Goal: Register for event/course

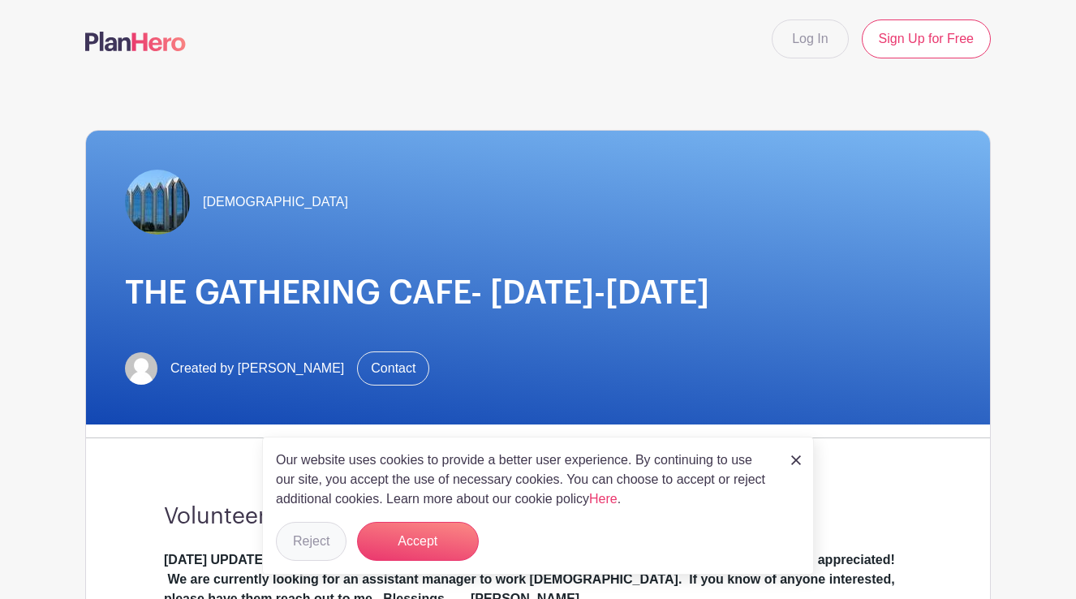
click at [313, 544] on button "Reject" at bounding box center [311, 541] width 71 height 39
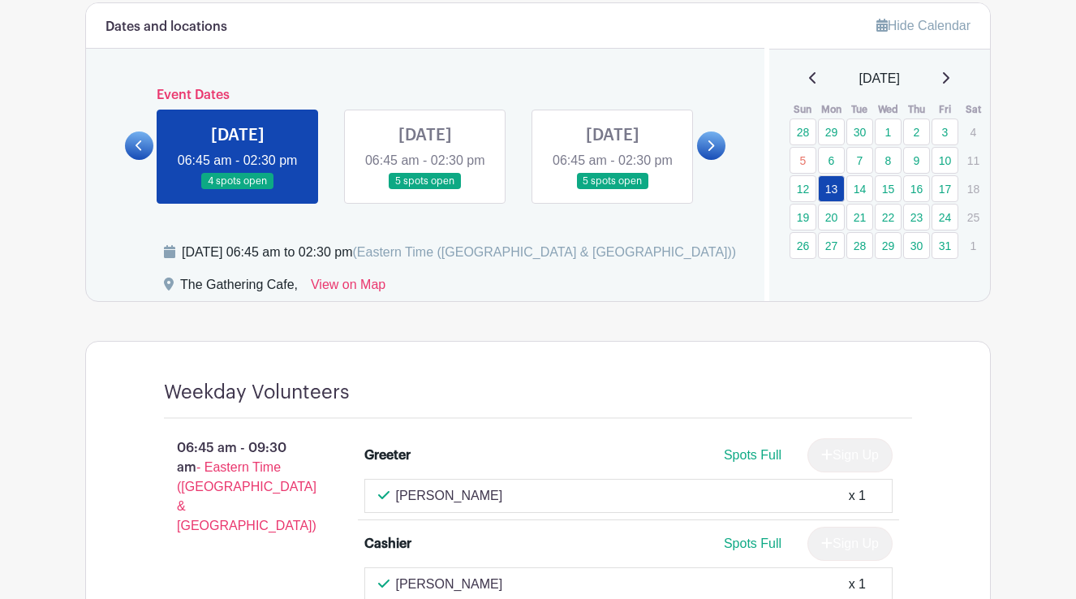
scroll to position [941, 0]
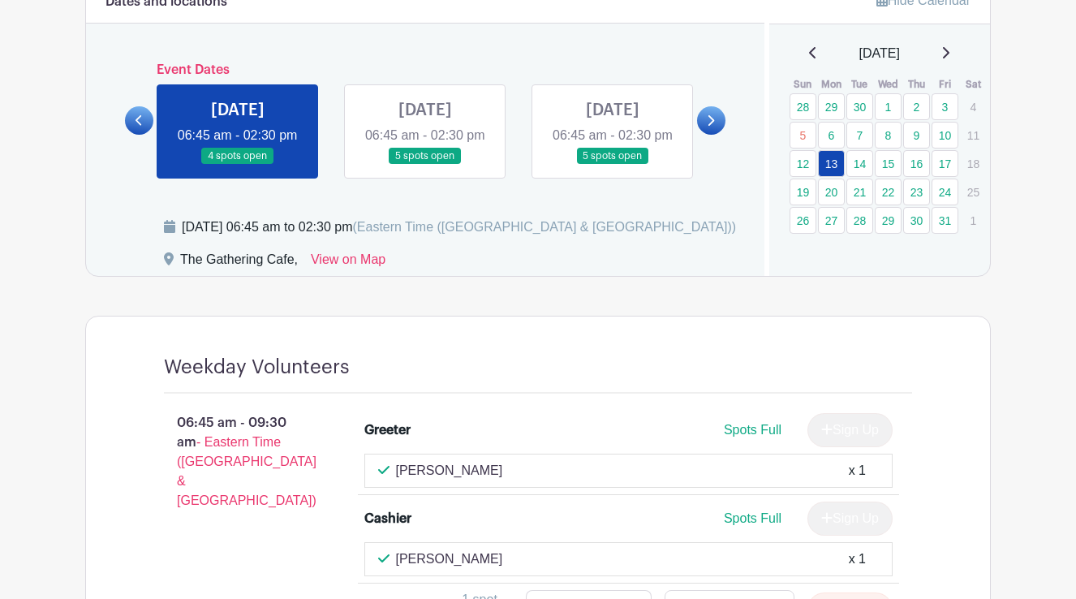
click at [425, 165] on link at bounding box center [425, 165] width 0 height 0
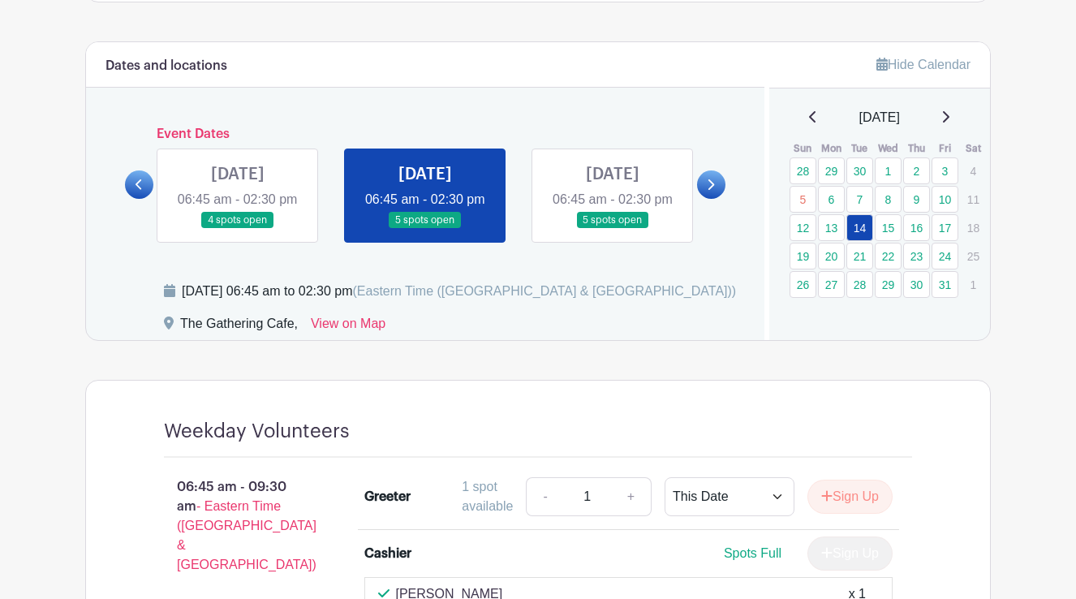
scroll to position [873, 0]
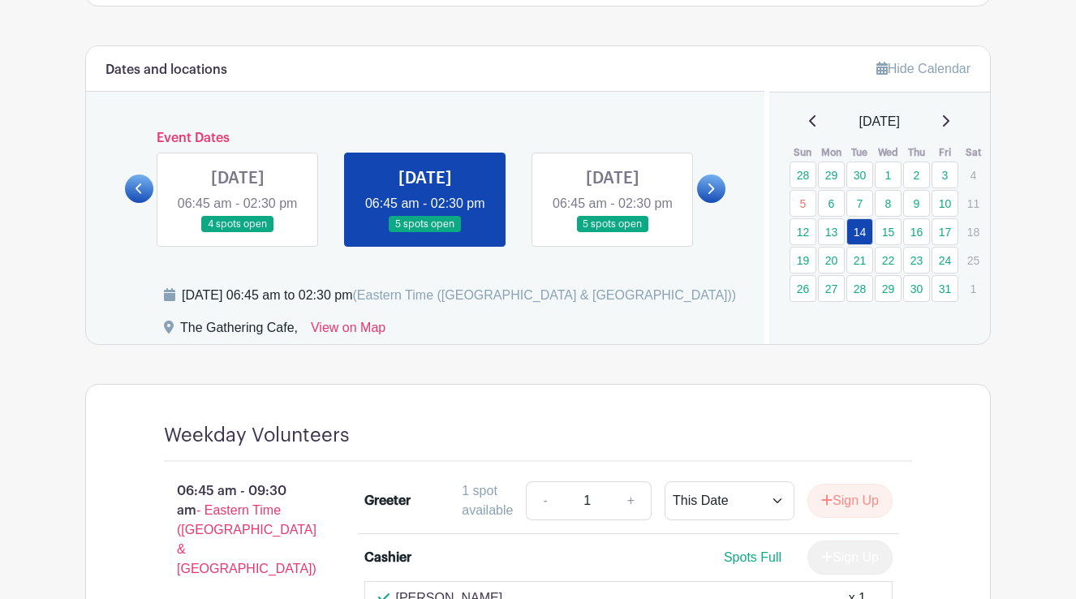
click at [707, 195] on icon at bounding box center [710, 189] width 7 height 12
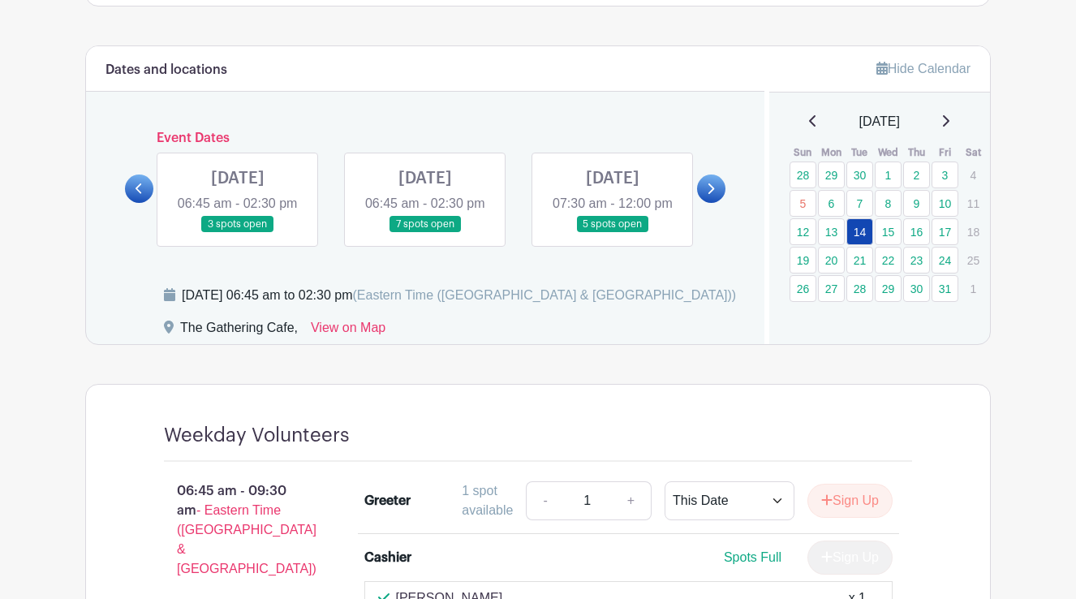
click at [238, 233] on link at bounding box center [238, 233] width 0 height 0
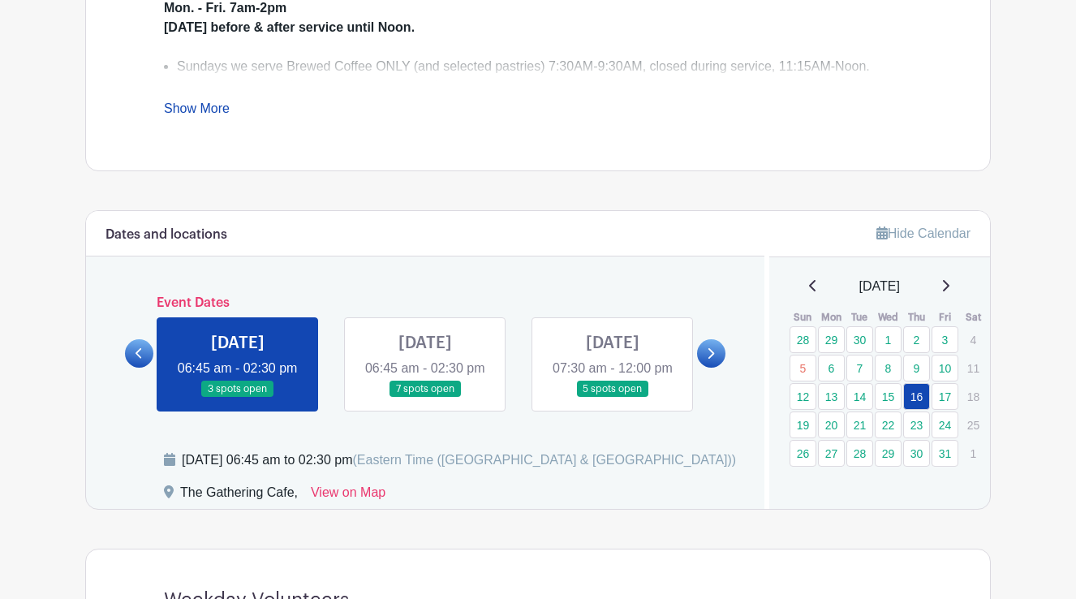
scroll to position [710, 0]
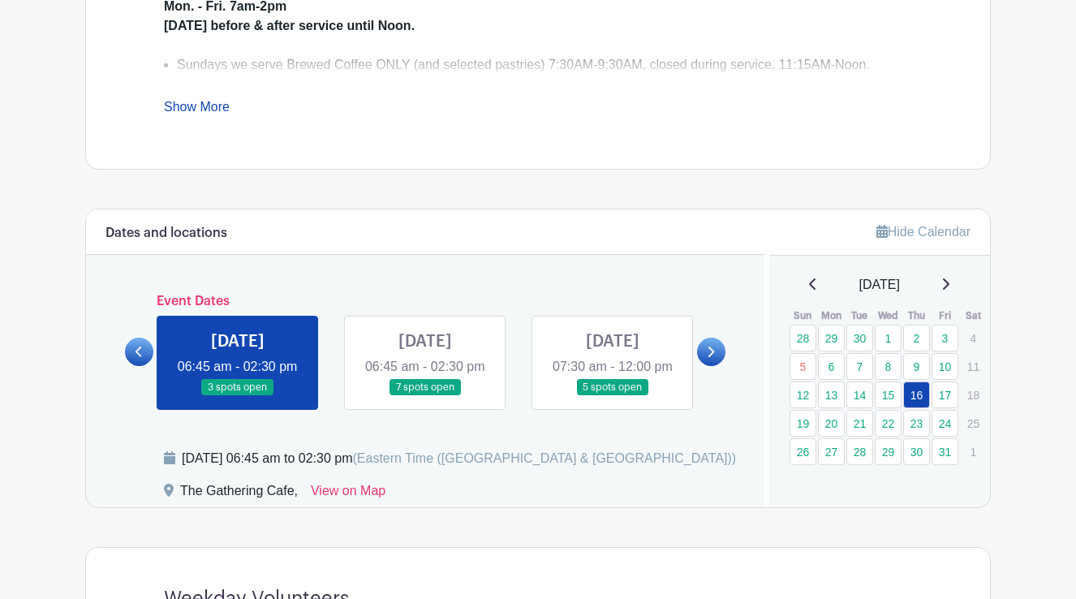
click at [711, 357] on icon at bounding box center [712, 352] width 6 height 11
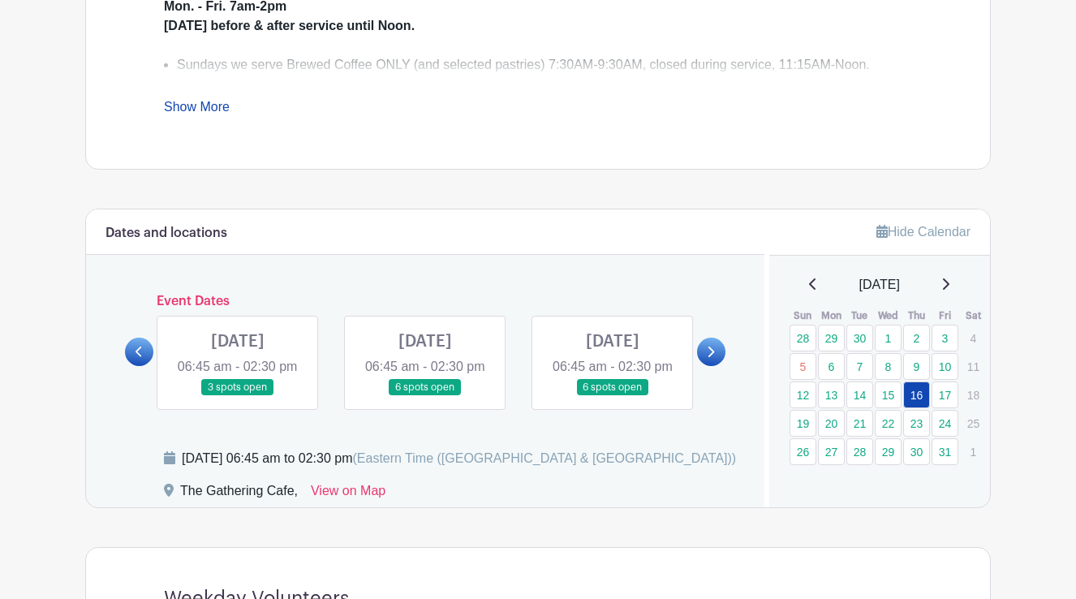
click at [425, 396] on link at bounding box center [425, 396] width 0 height 0
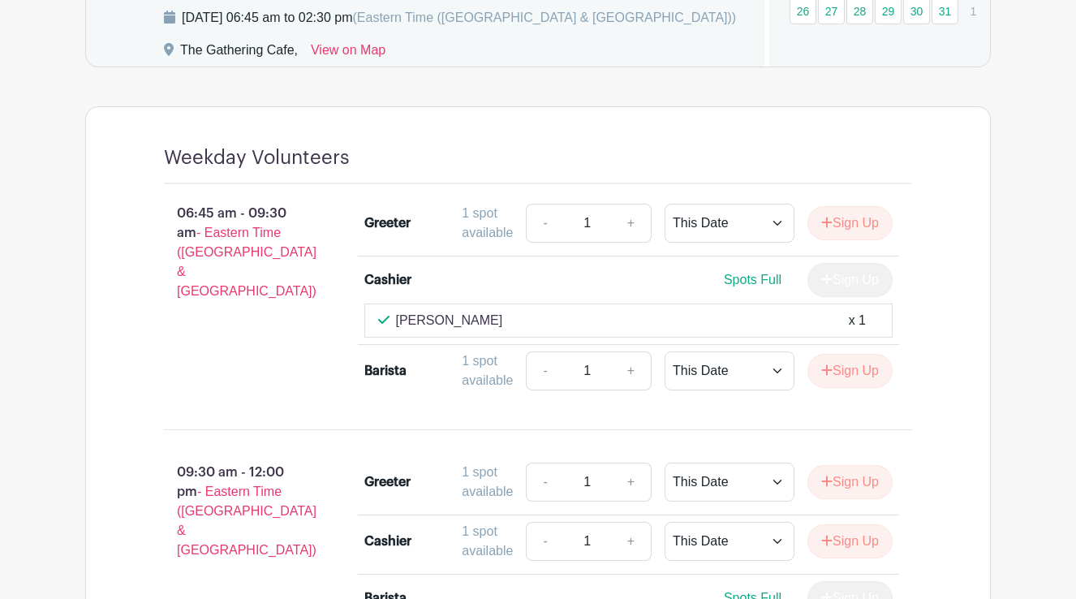
scroll to position [1151, 0]
click at [869, 387] on button "Sign Up" at bounding box center [850, 370] width 85 height 34
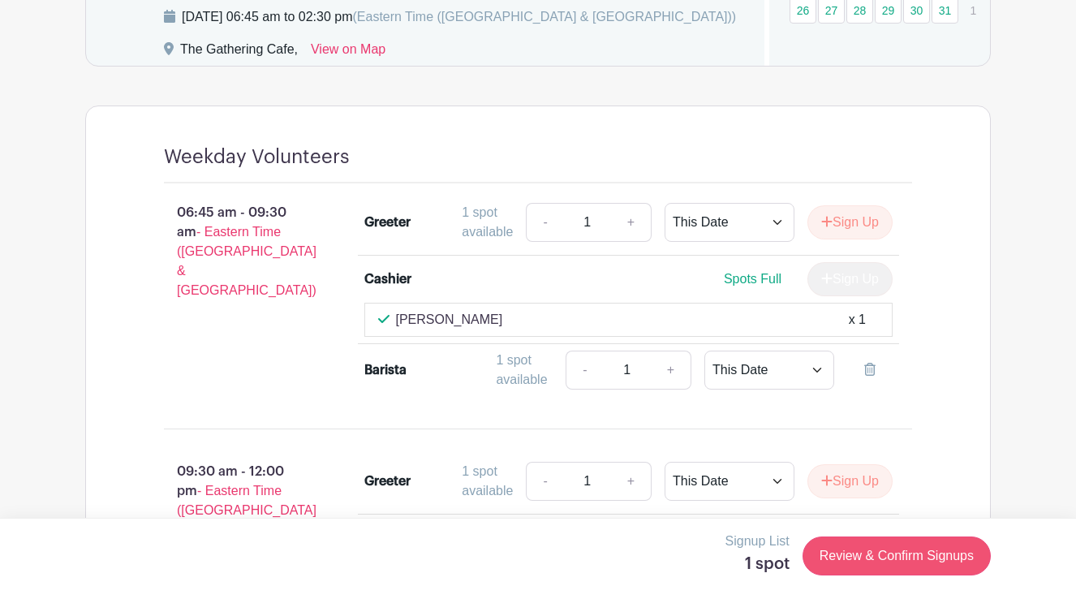
click at [885, 554] on link "Review & Confirm Signups" at bounding box center [897, 556] width 188 height 39
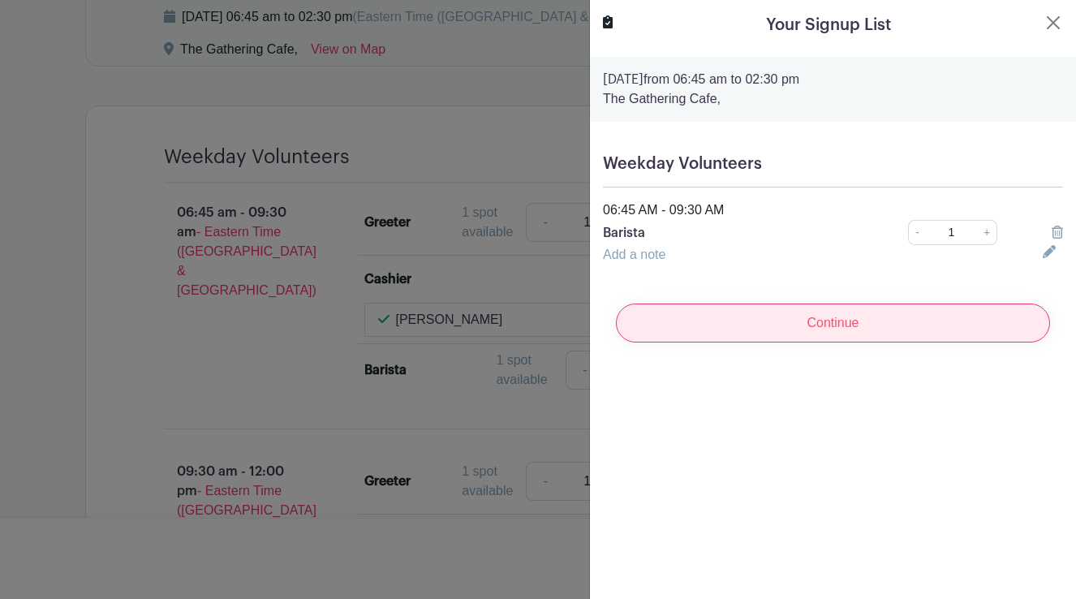
click at [830, 325] on input "Continue" at bounding box center [833, 323] width 434 height 39
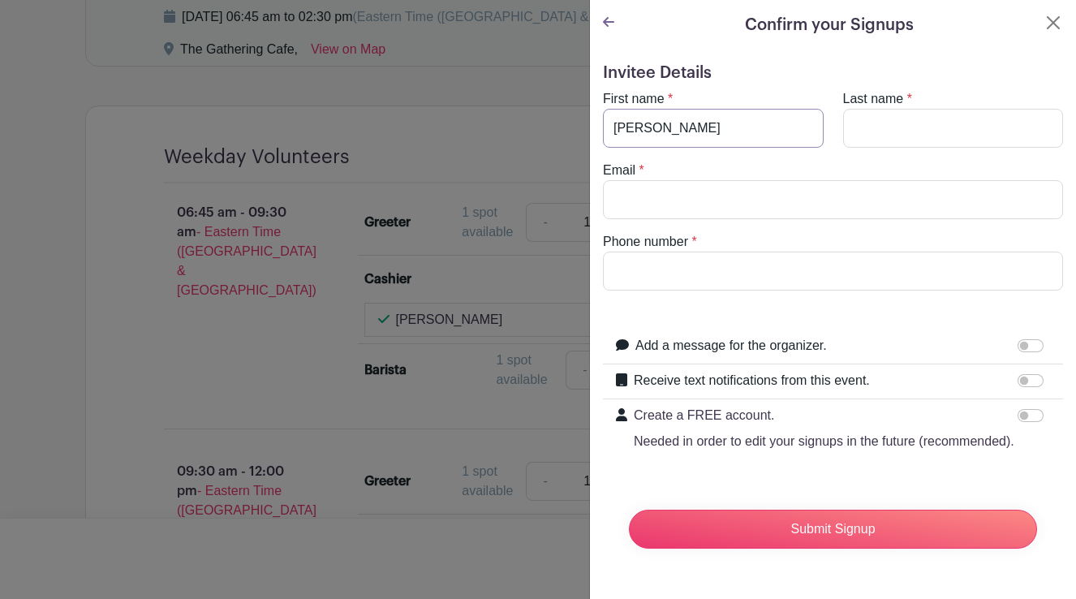
type input "[PERSON_NAME]"
type input "[EMAIL_ADDRESS][DOMAIN_NAME]"
type input "7046541012"
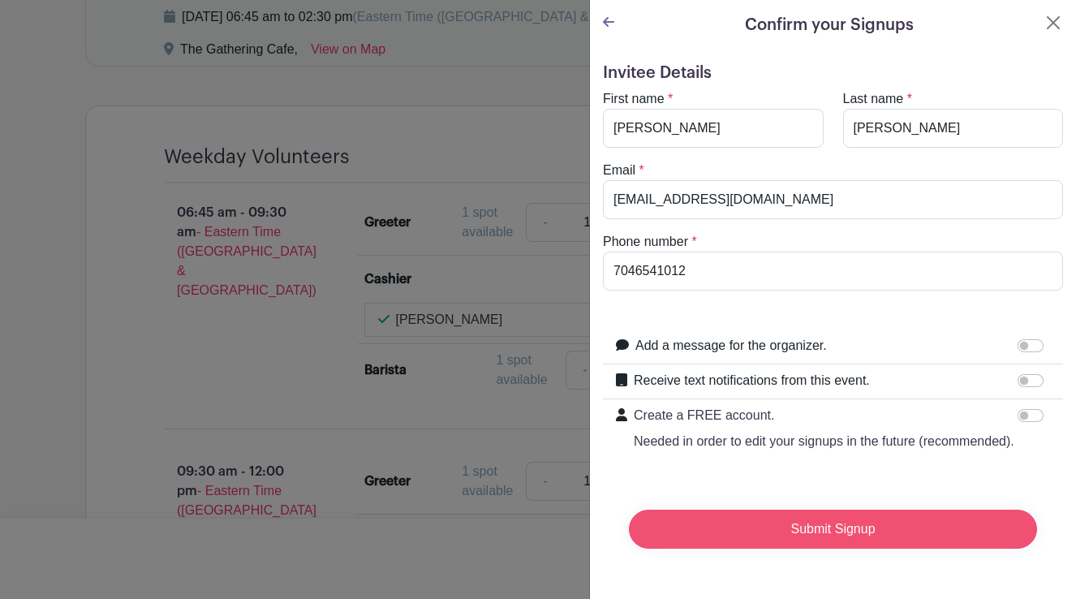
click at [777, 525] on input "Submit Signup" at bounding box center [833, 529] width 408 height 39
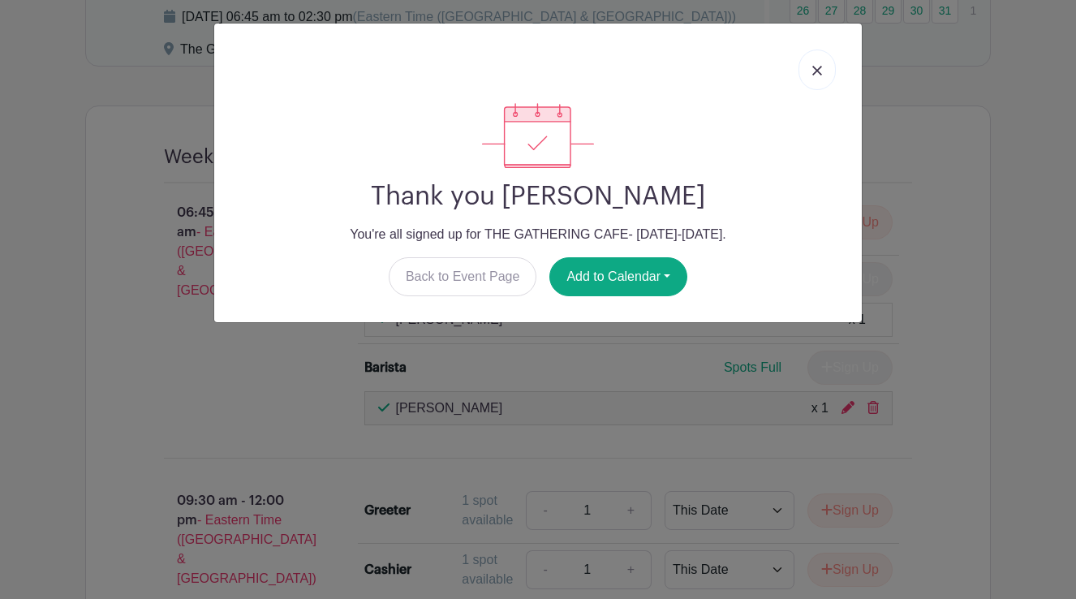
click at [817, 67] on img at bounding box center [818, 71] width 10 height 10
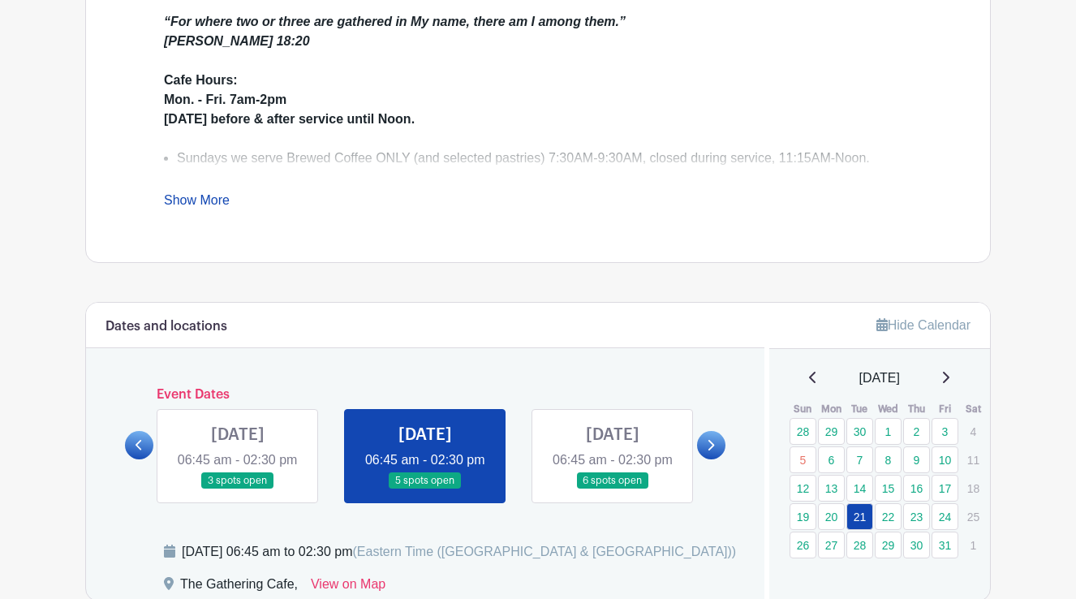
scroll to position [616, 0]
click at [714, 451] on icon at bounding box center [710, 445] width 7 height 12
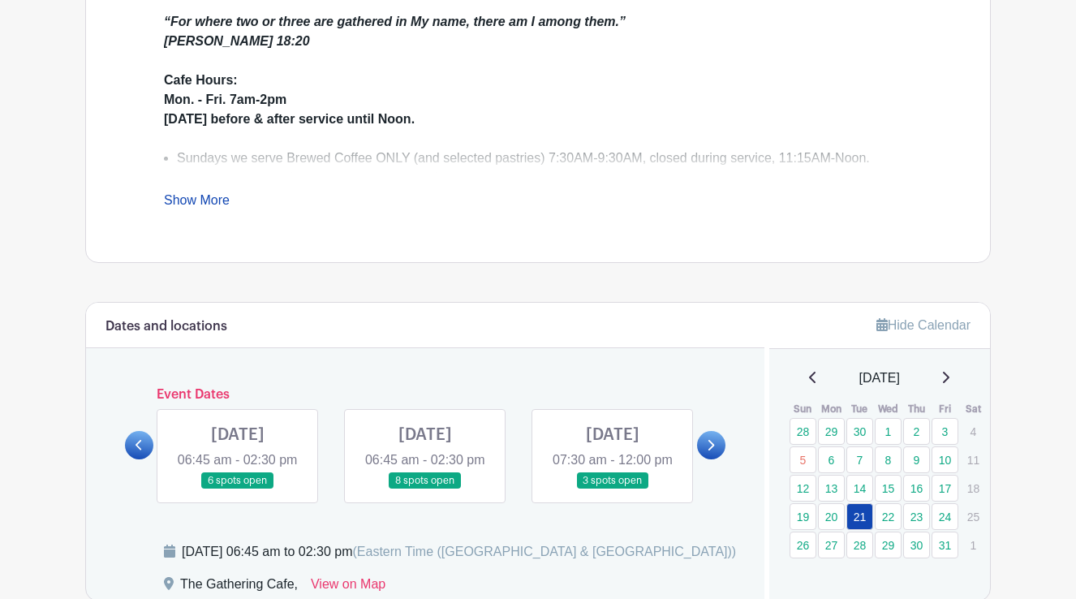
click at [238, 490] on link at bounding box center [238, 490] width 0 height 0
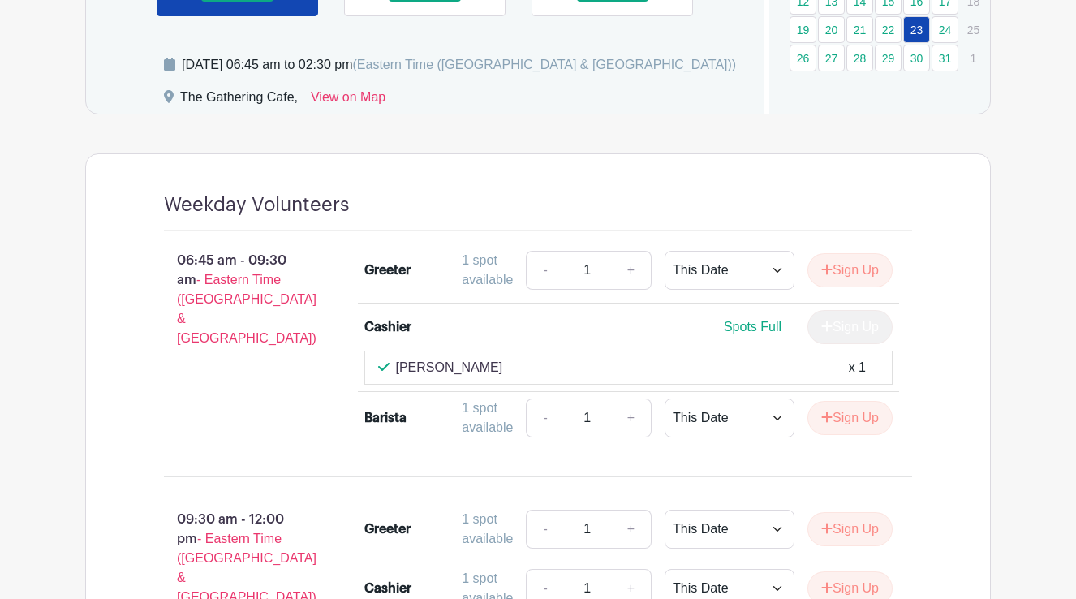
scroll to position [1102, 0]
click at [852, 436] on button "Sign Up" at bounding box center [850, 419] width 85 height 34
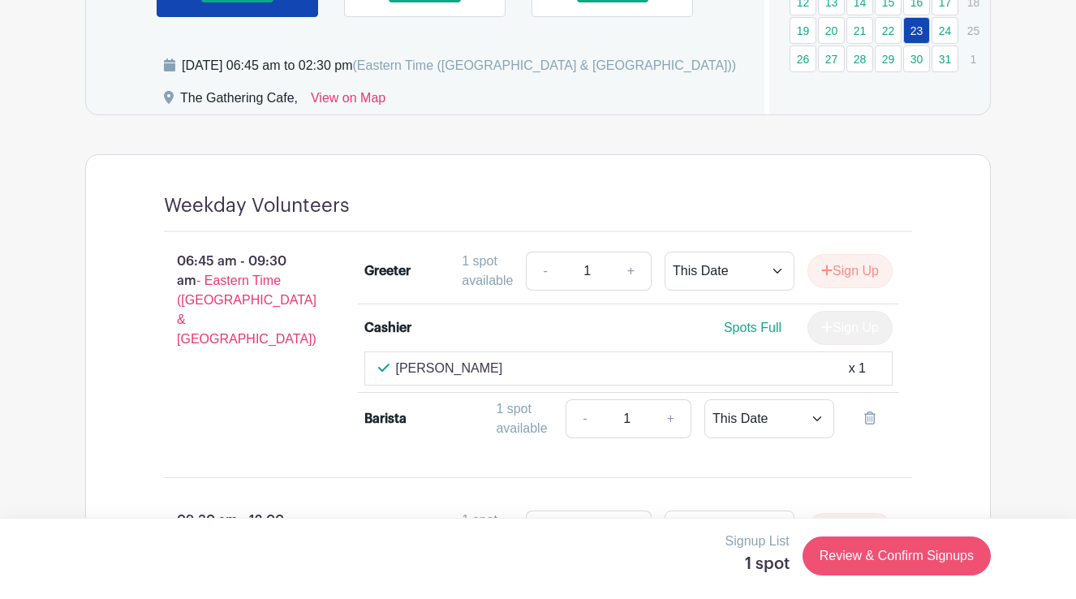
click at [863, 557] on link "Review & Confirm Signups" at bounding box center [897, 556] width 188 height 39
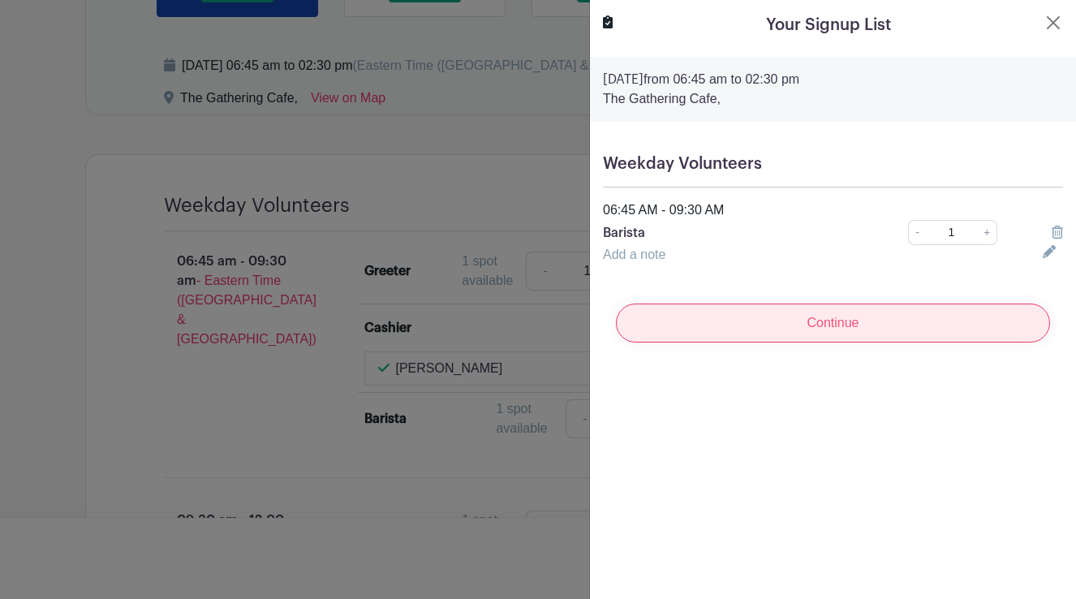
click at [859, 324] on input "Continue" at bounding box center [833, 323] width 434 height 39
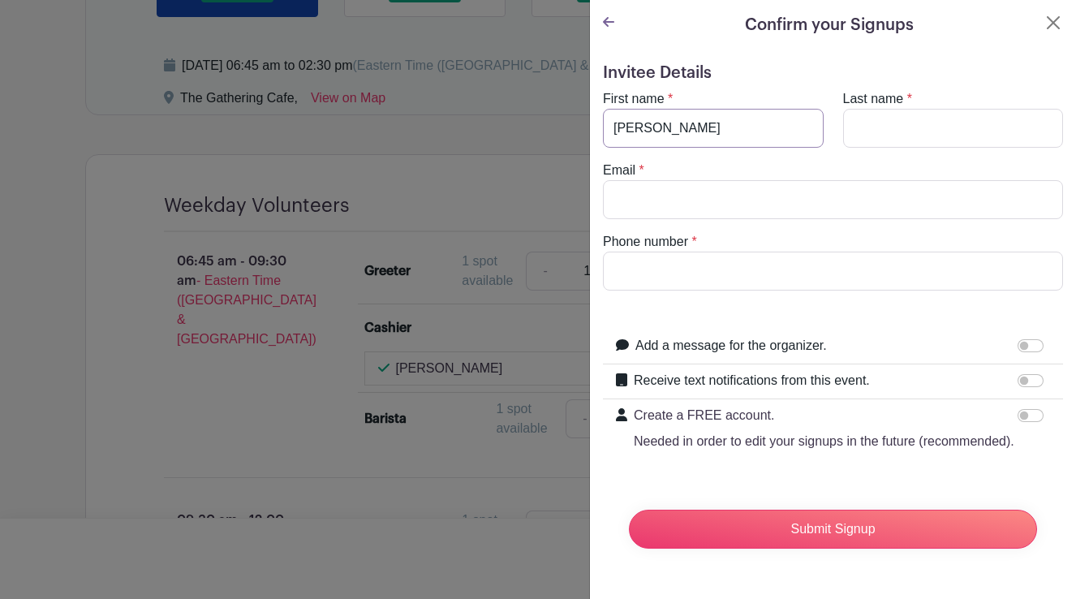
type input "[PERSON_NAME]"
type input "[EMAIL_ADDRESS][DOMAIN_NAME]"
type input "7046541012"
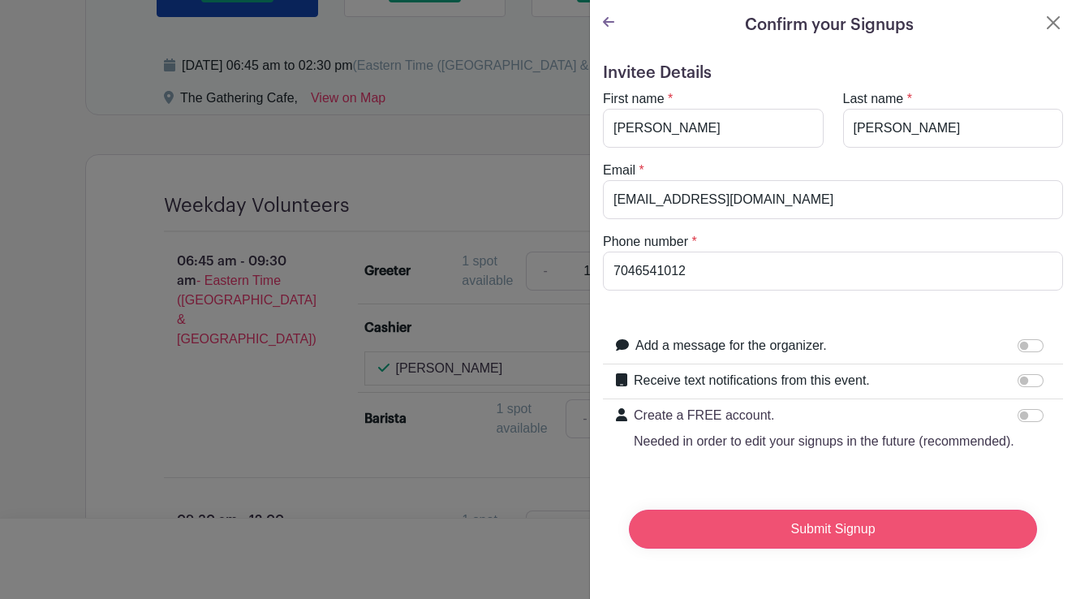
click at [780, 539] on input "Submit Signup" at bounding box center [833, 529] width 408 height 39
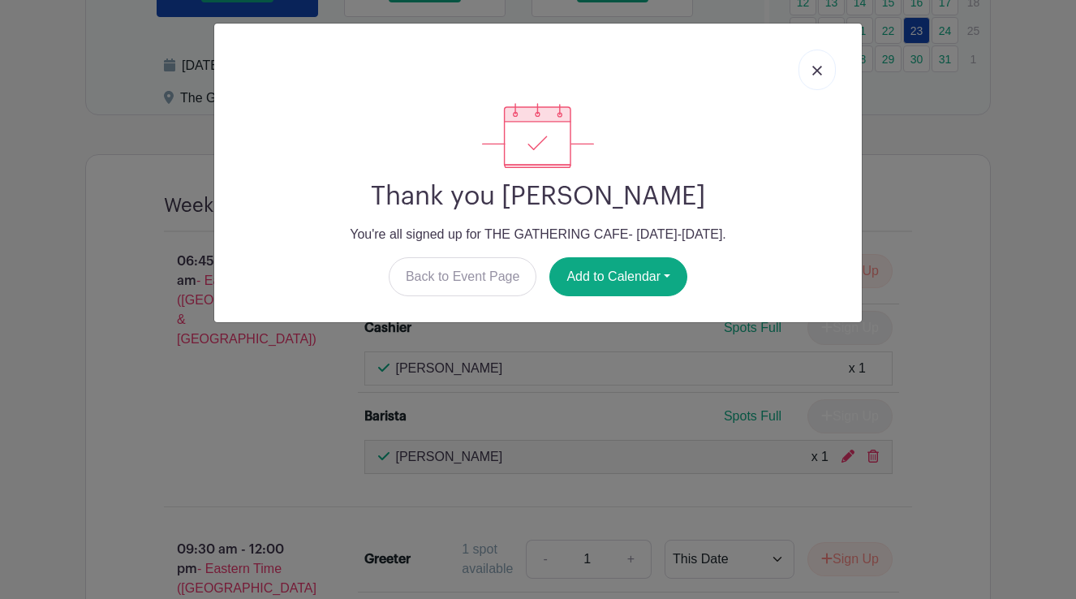
click at [817, 74] on img at bounding box center [818, 71] width 10 height 10
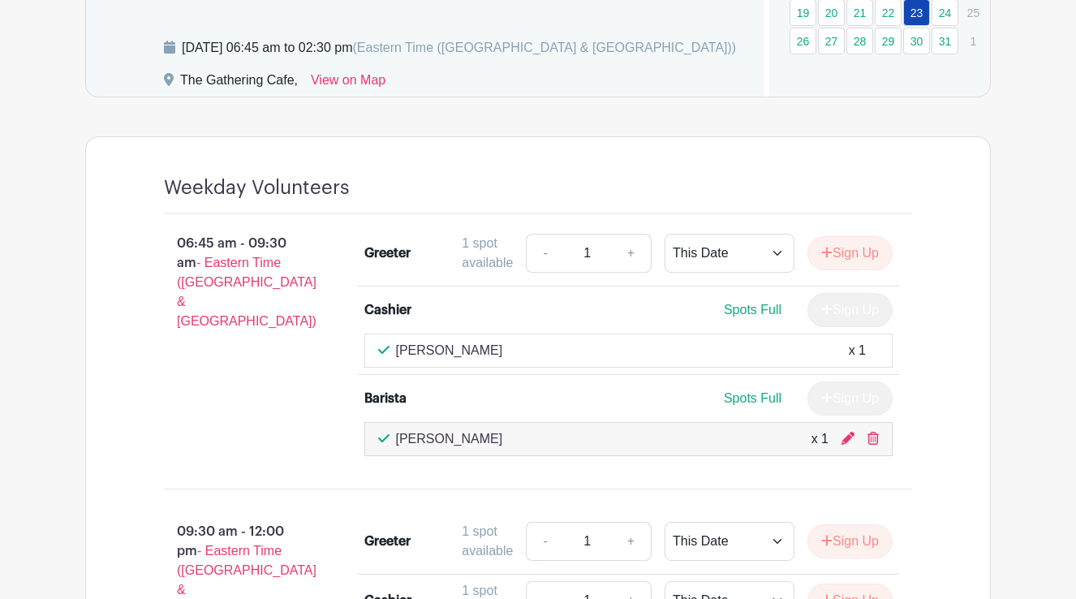
scroll to position [1126, 0]
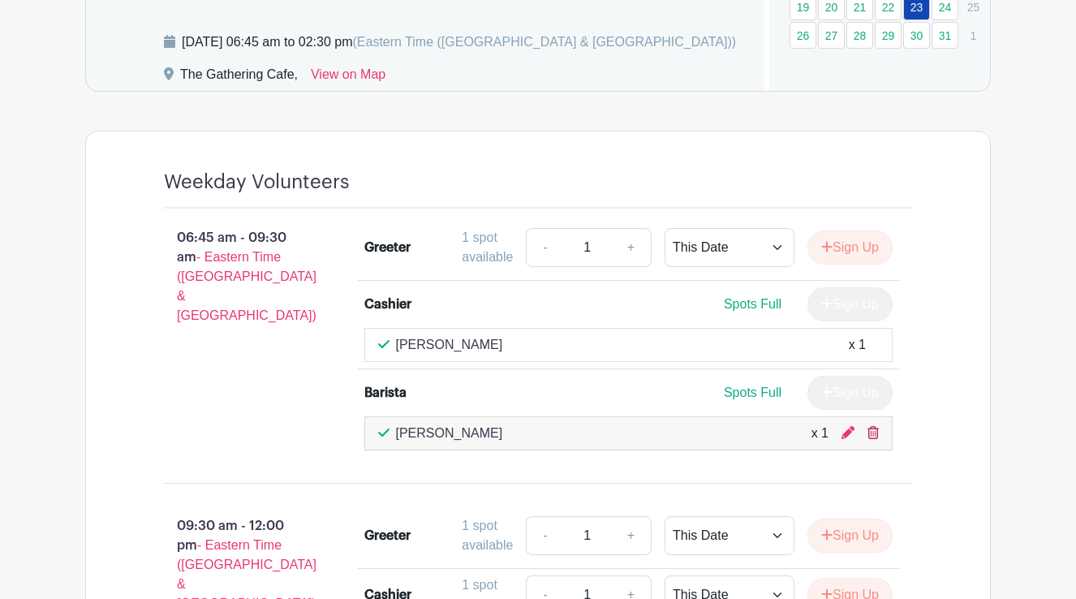
click at [872, 439] on icon at bounding box center [873, 432] width 11 height 13
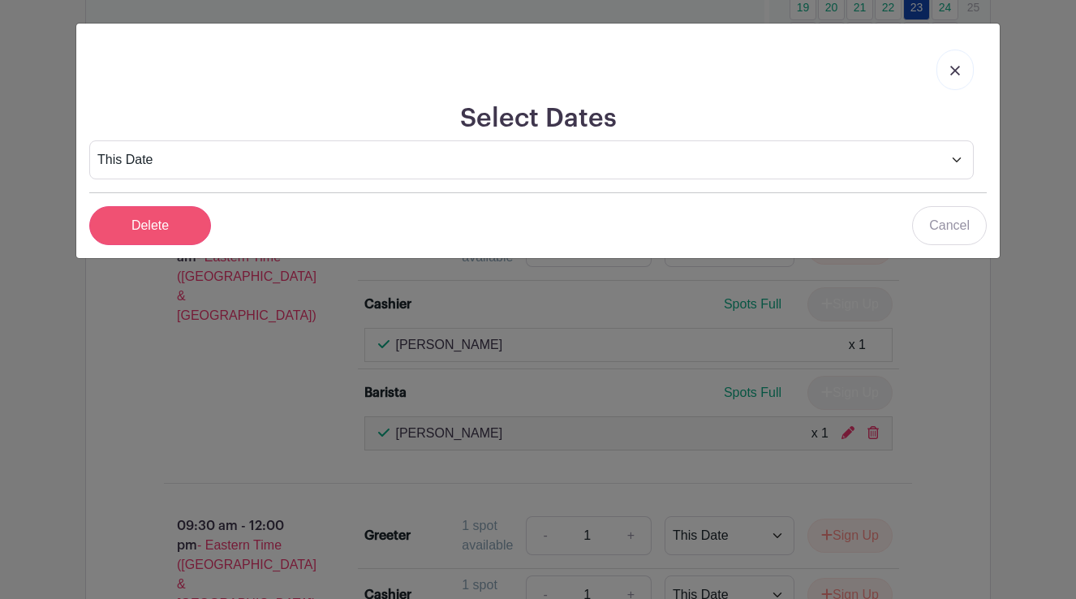
click at [173, 235] on input "Delete" at bounding box center [150, 225] width 122 height 39
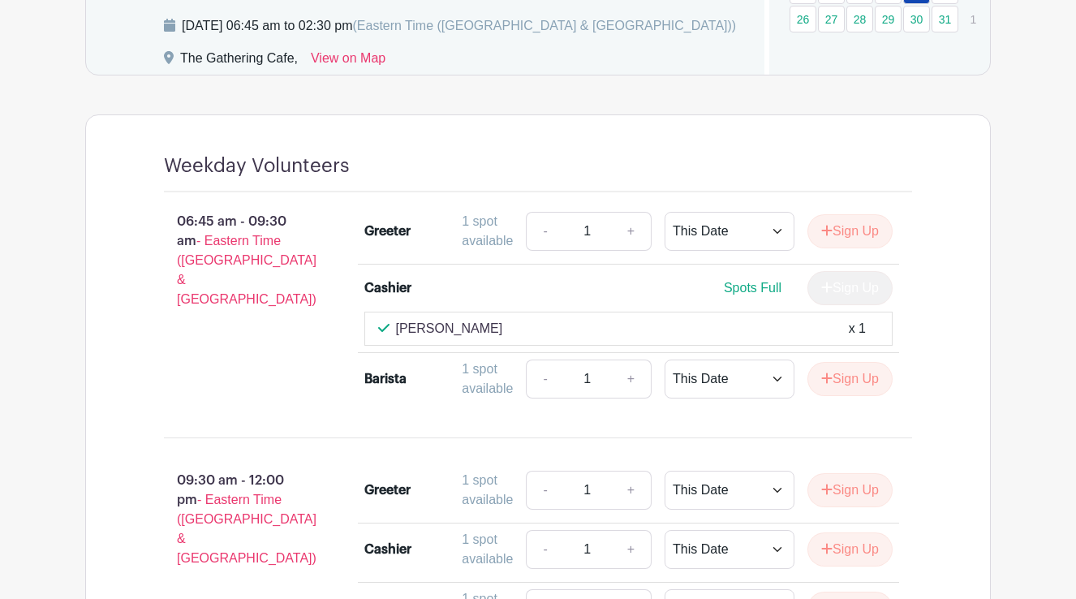
scroll to position [913, 0]
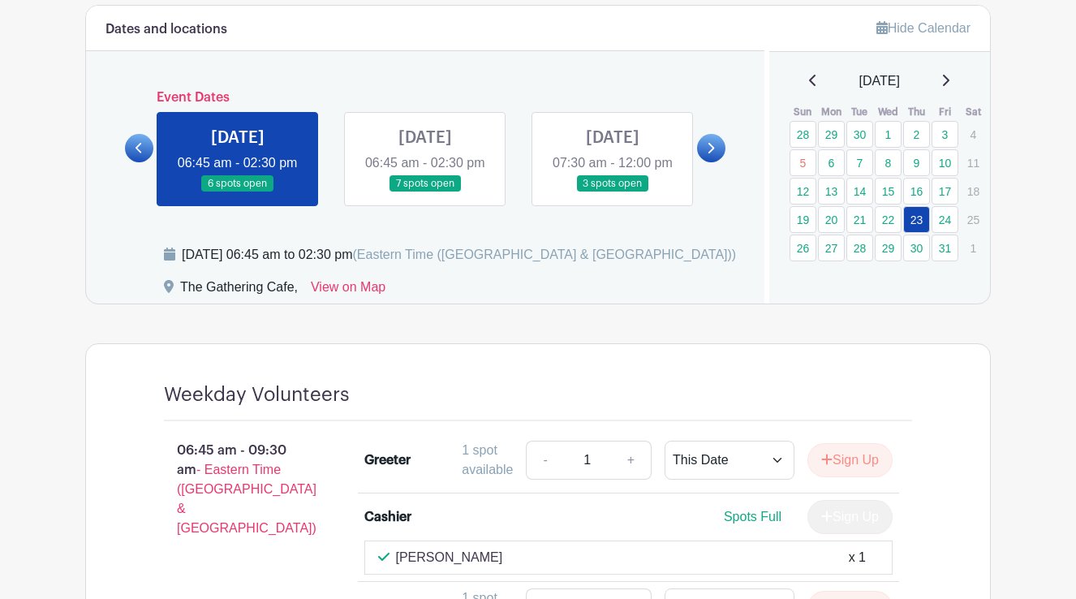
click at [710, 153] on icon at bounding box center [712, 148] width 6 height 11
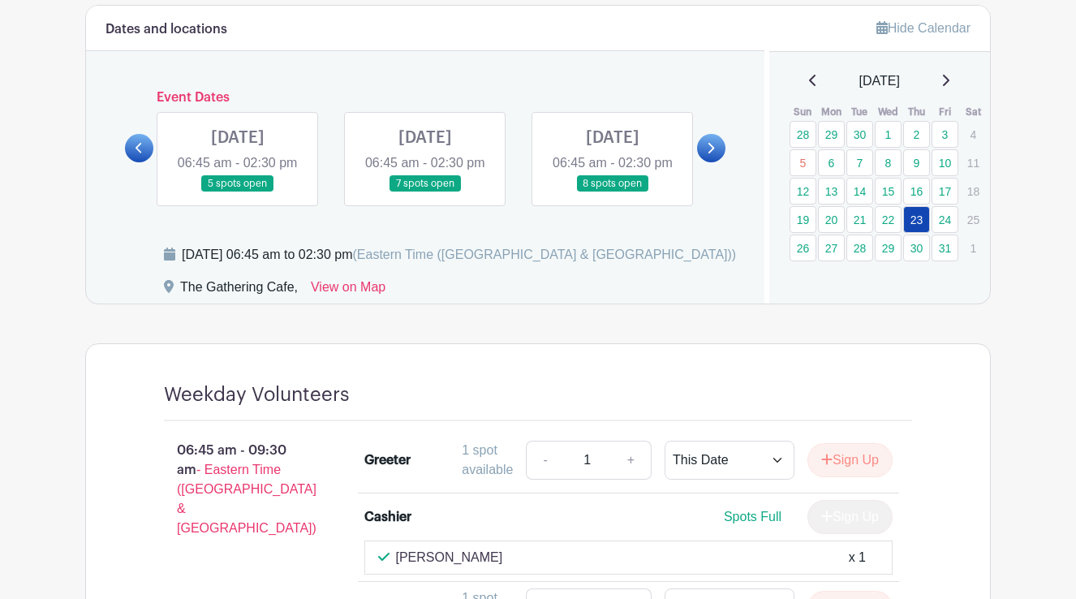
click at [425, 192] on link at bounding box center [425, 192] width 0 height 0
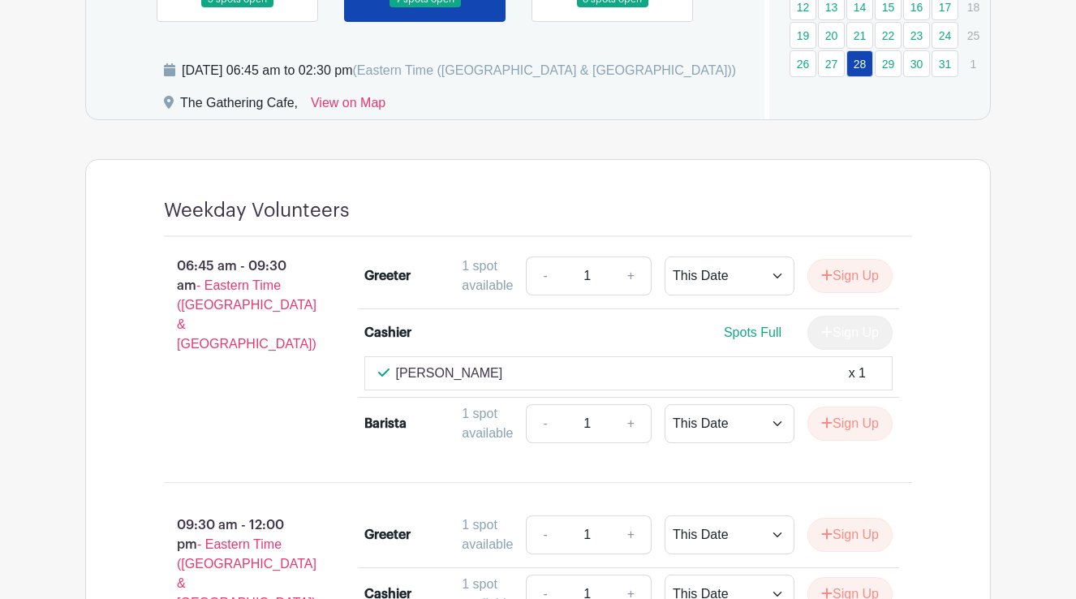
scroll to position [1098, 0]
click at [856, 441] on button "Sign Up" at bounding box center [850, 424] width 85 height 34
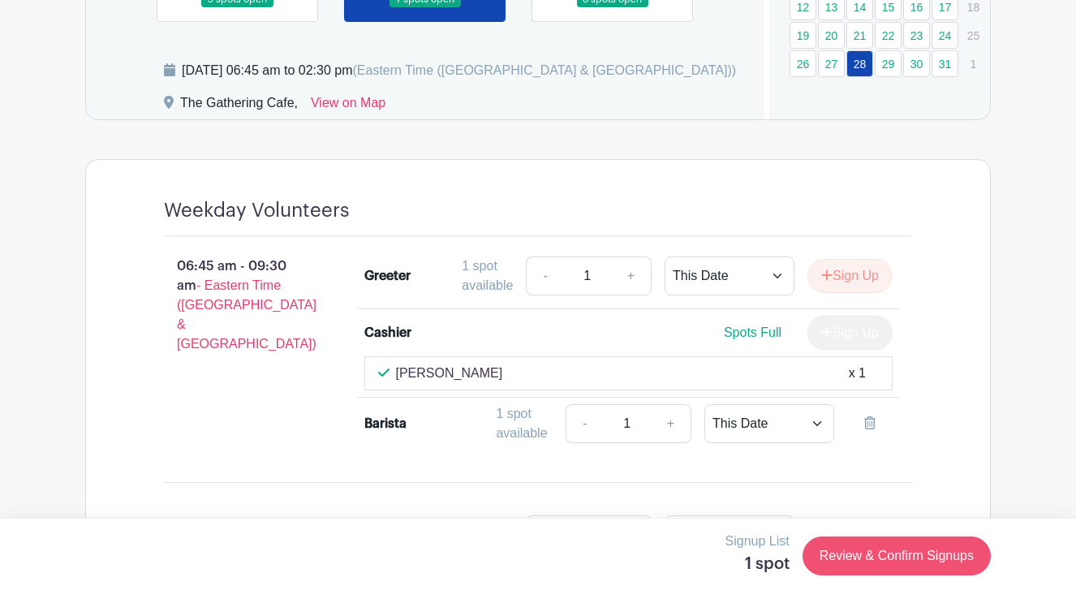
click at [878, 547] on link "Review & Confirm Signups" at bounding box center [897, 556] width 188 height 39
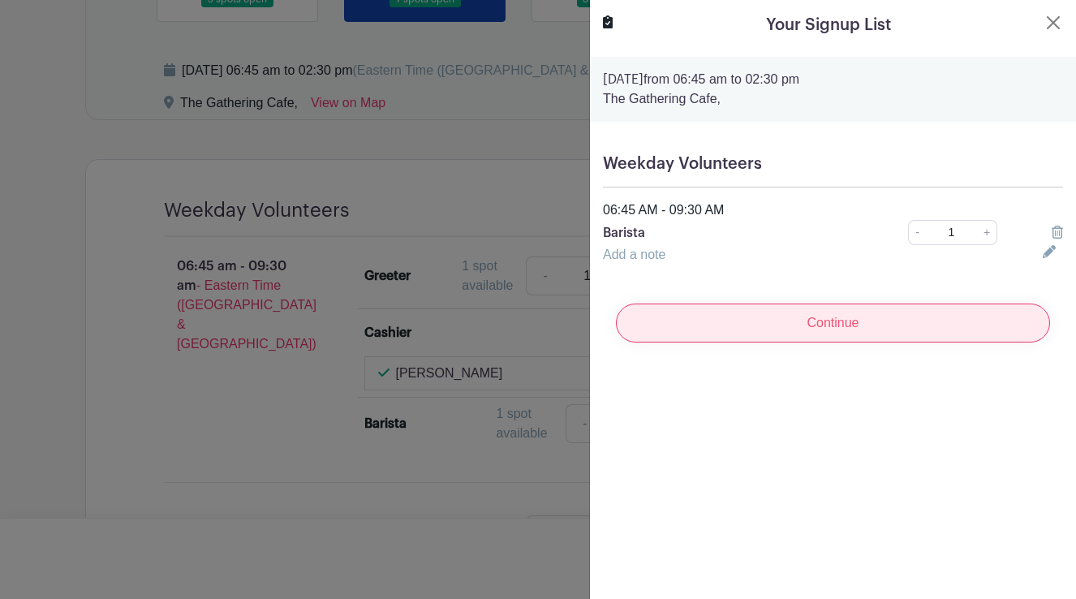
click at [846, 321] on input "Continue" at bounding box center [833, 323] width 434 height 39
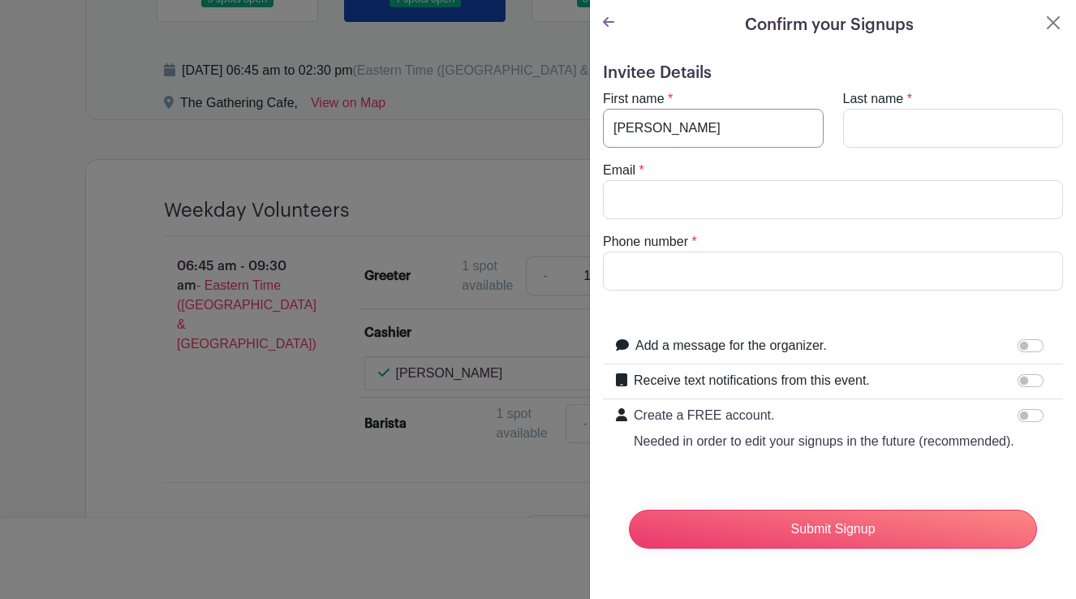
type input "[PERSON_NAME]"
type input "[EMAIL_ADDRESS][DOMAIN_NAME]"
type input "7046541012"
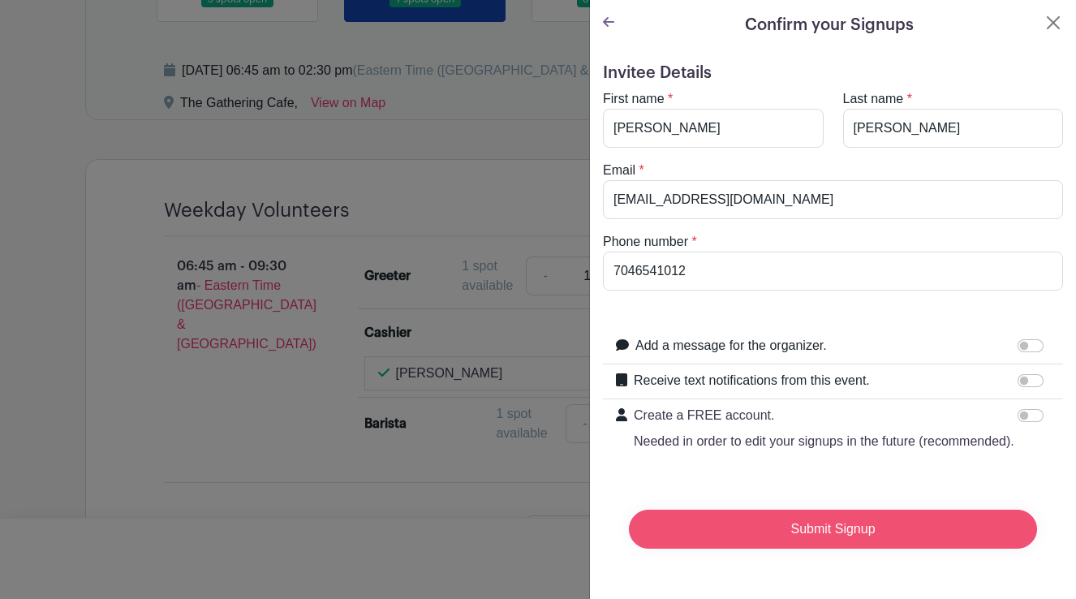
click at [703, 531] on input "Submit Signup" at bounding box center [833, 529] width 408 height 39
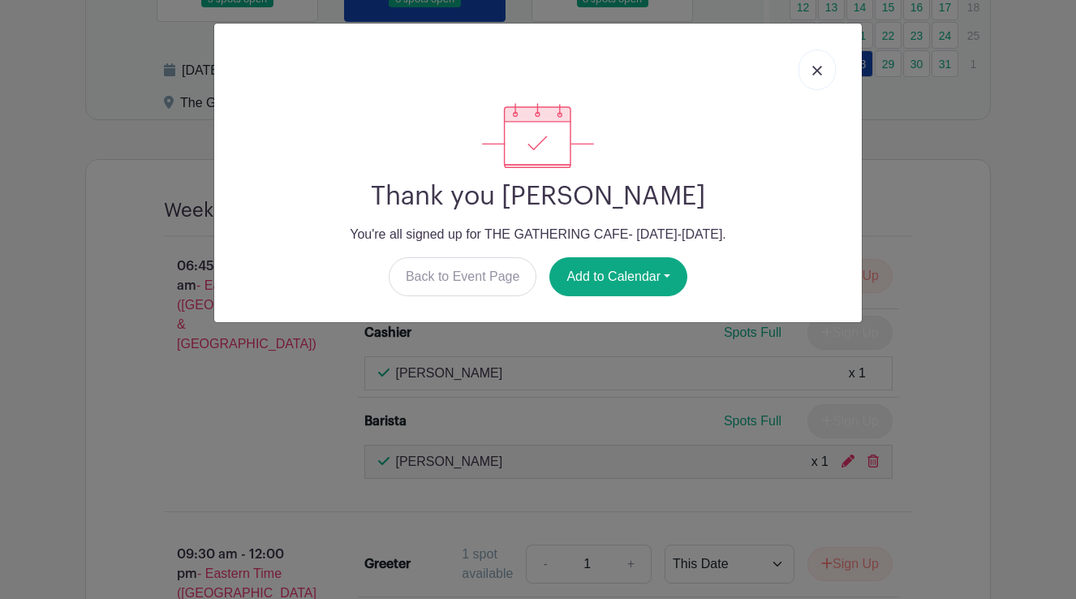
click at [815, 71] on img at bounding box center [818, 71] width 10 height 10
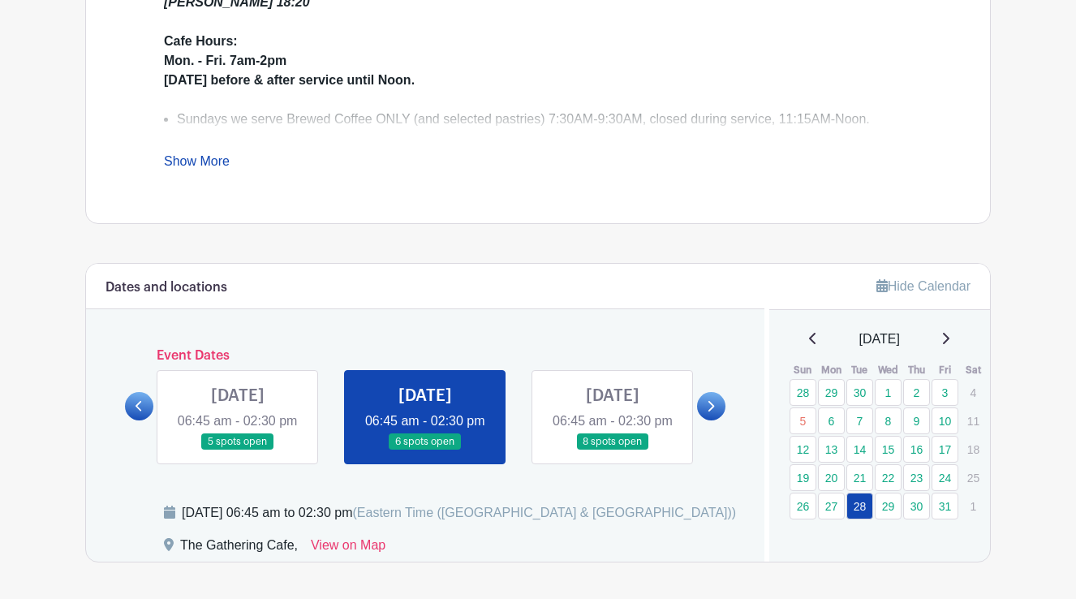
scroll to position [670, 0]
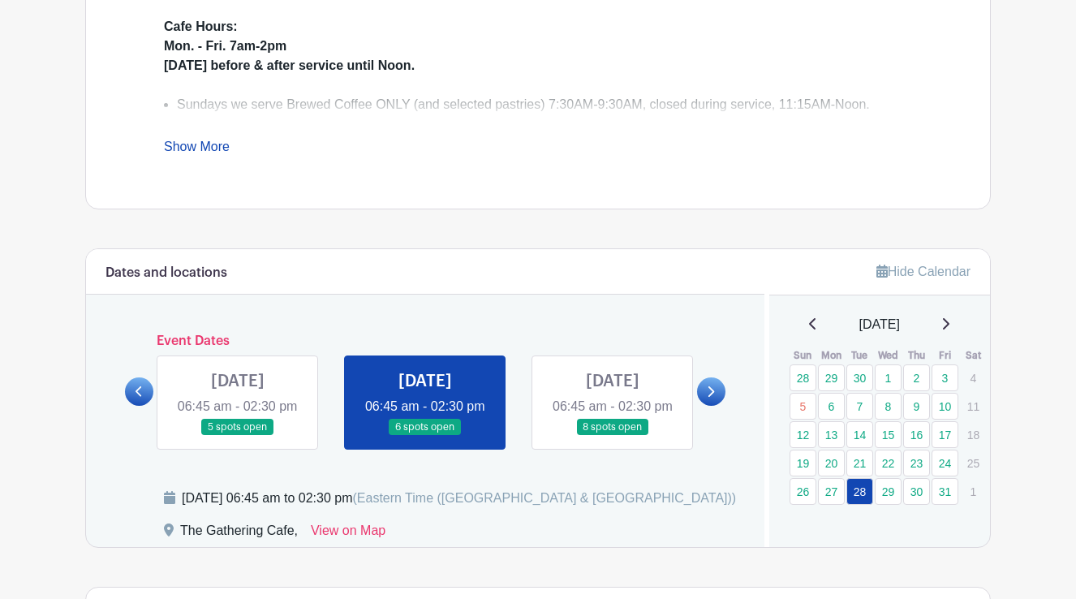
click at [714, 398] on icon at bounding box center [710, 392] width 7 height 12
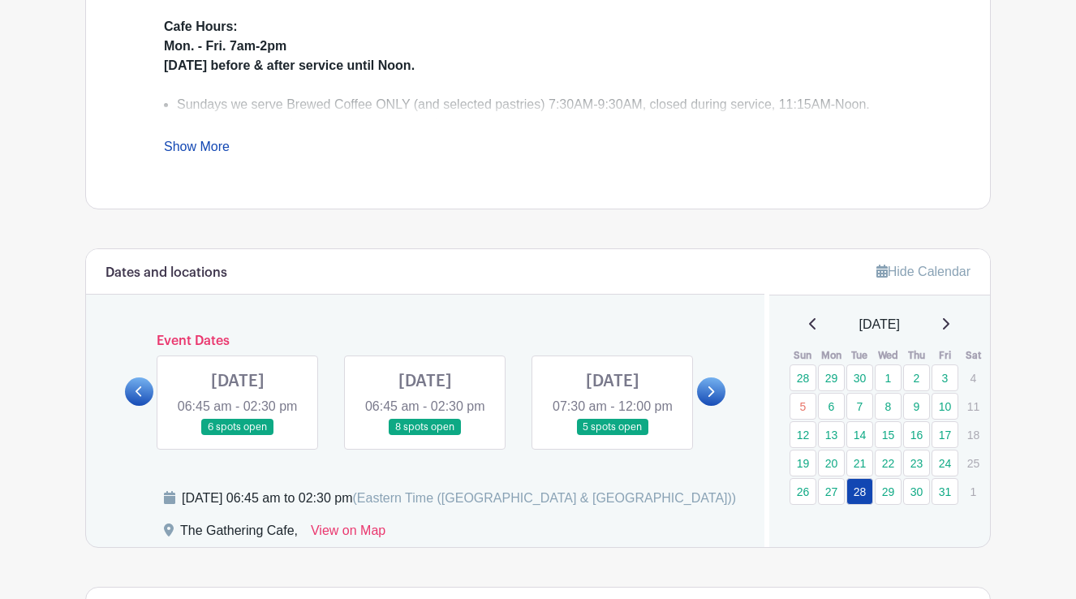
click at [238, 436] on link at bounding box center [238, 436] width 0 height 0
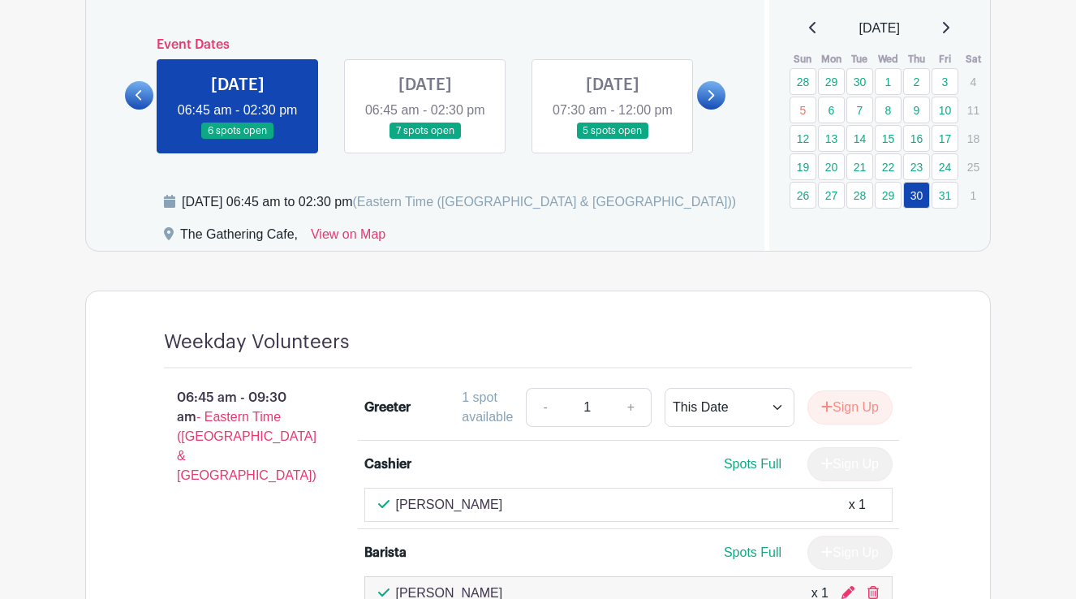
scroll to position [968, 0]
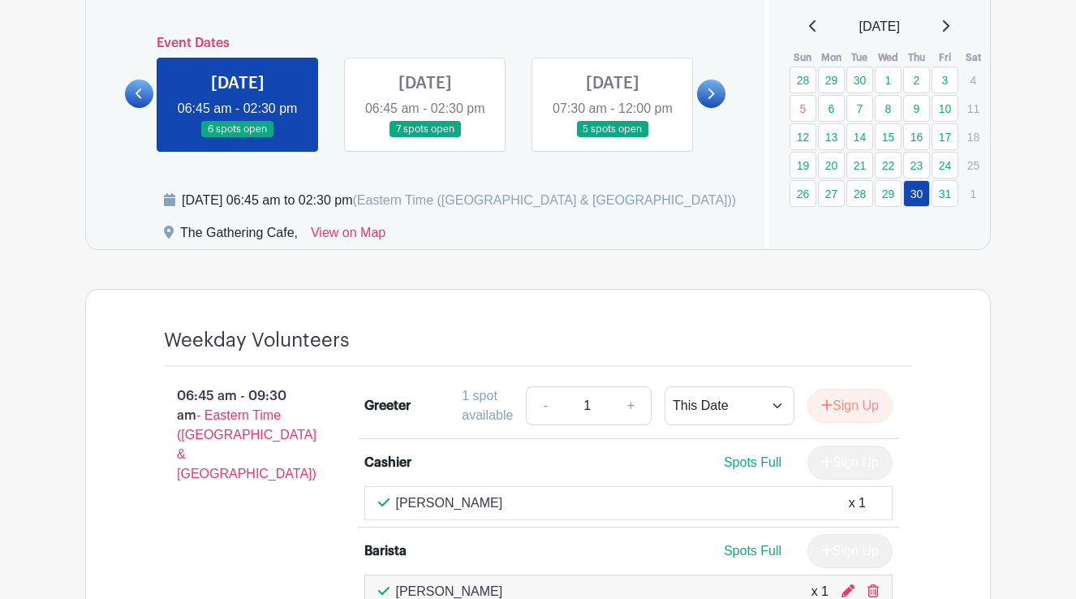
click at [950, 27] on icon at bounding box center [946, 25] width 6 height 11
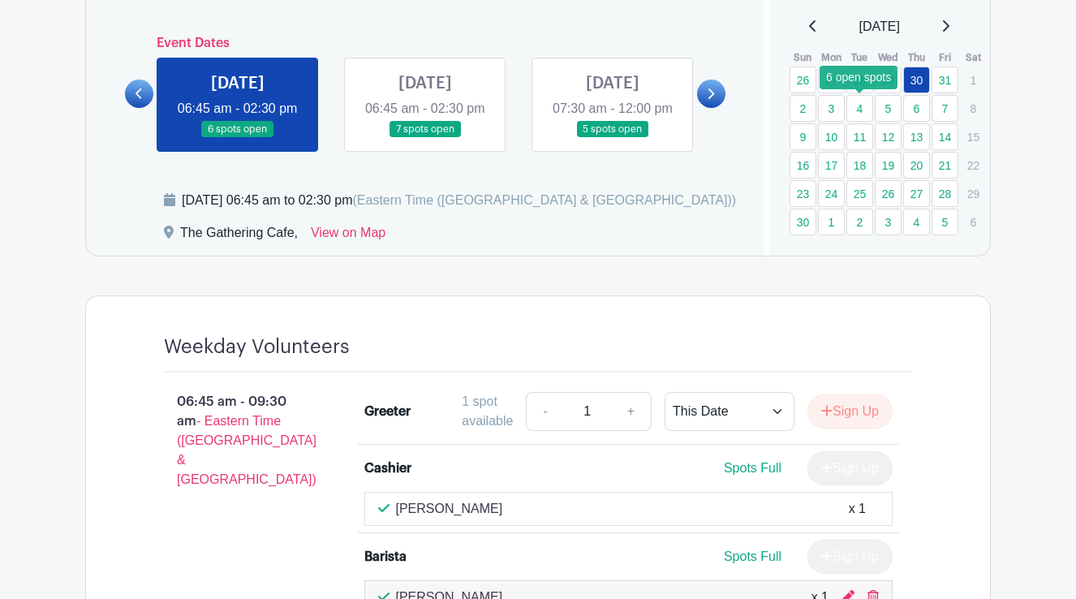
click at [858, 105] on link "4" at bounding box center [860, 108] width 27 height 27
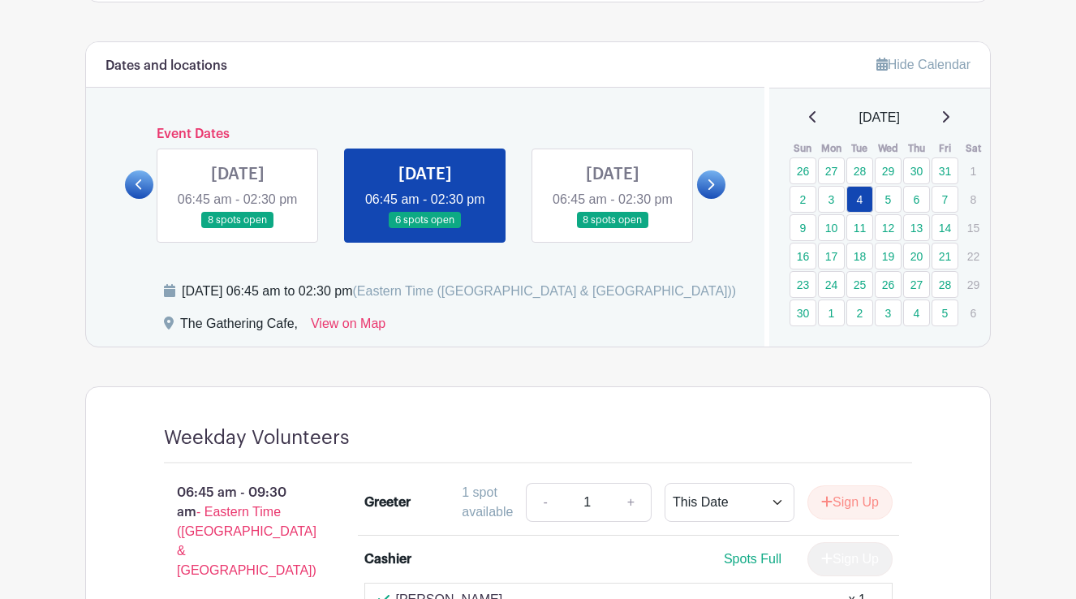
scroll to position [877, 0]
click at [912, 199] on link "6" at bounding box center [917, 199] width 27 height 27
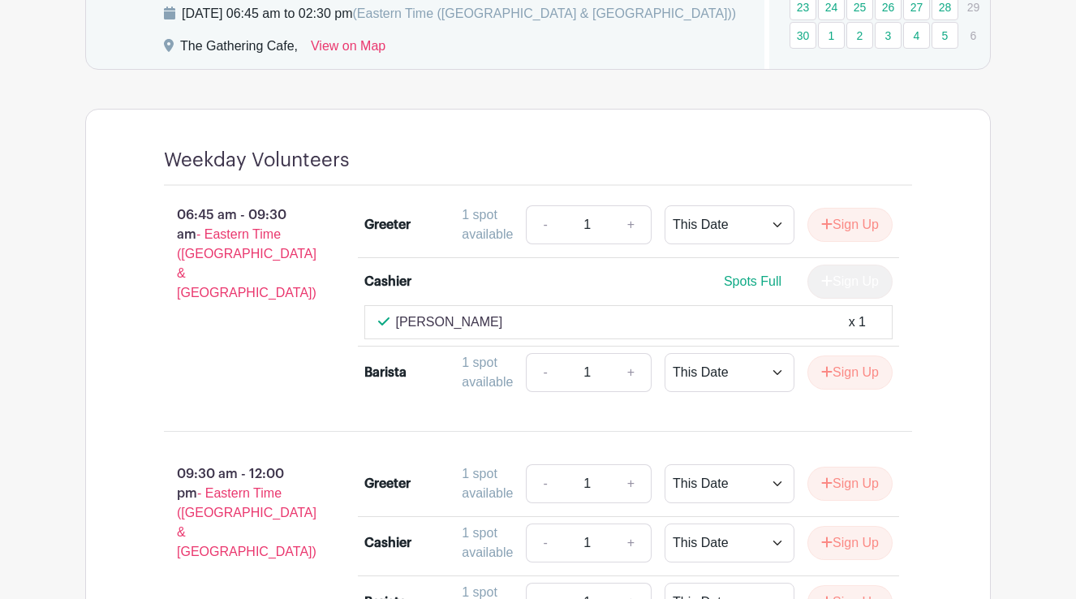
scroll to position [1155, 0]
click at [867, 389] on button "Sign Up" at bounding box center [850, 372] width 85 height 34
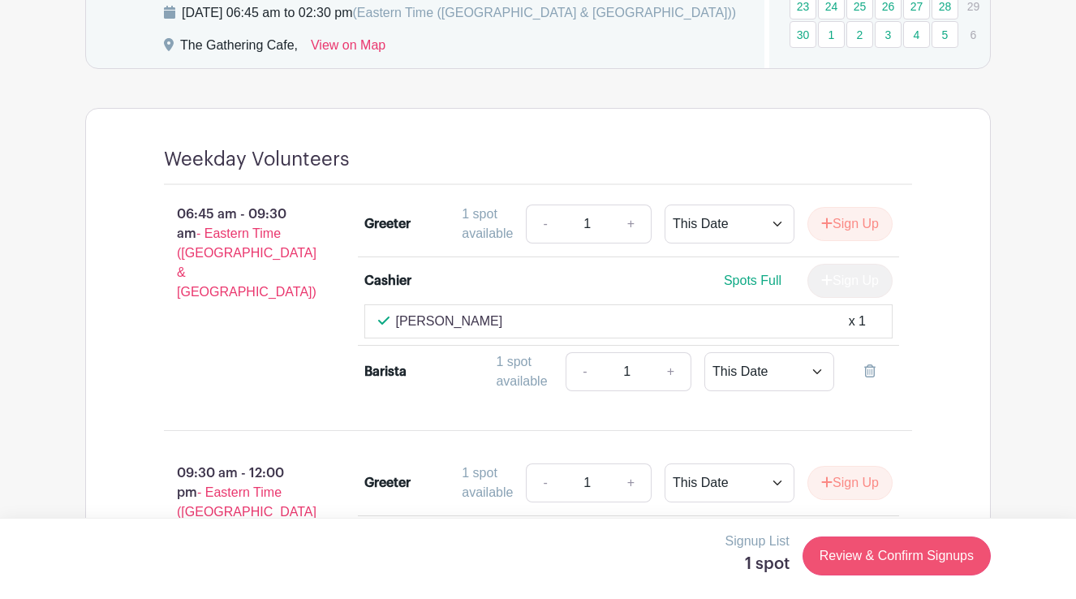
click at [878, 559] on link "Review & Confirm Signups" at bounding box center [897, 556] width 188 height 39
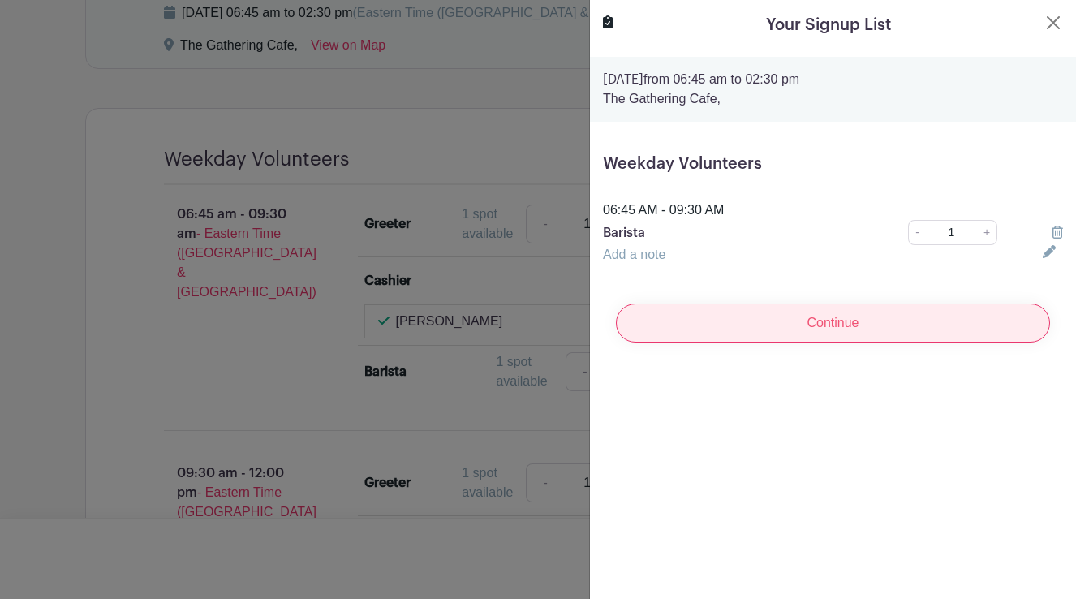
click at [884, 315] on input "Continue" at bounding box center [833, 323] width 434 height 39
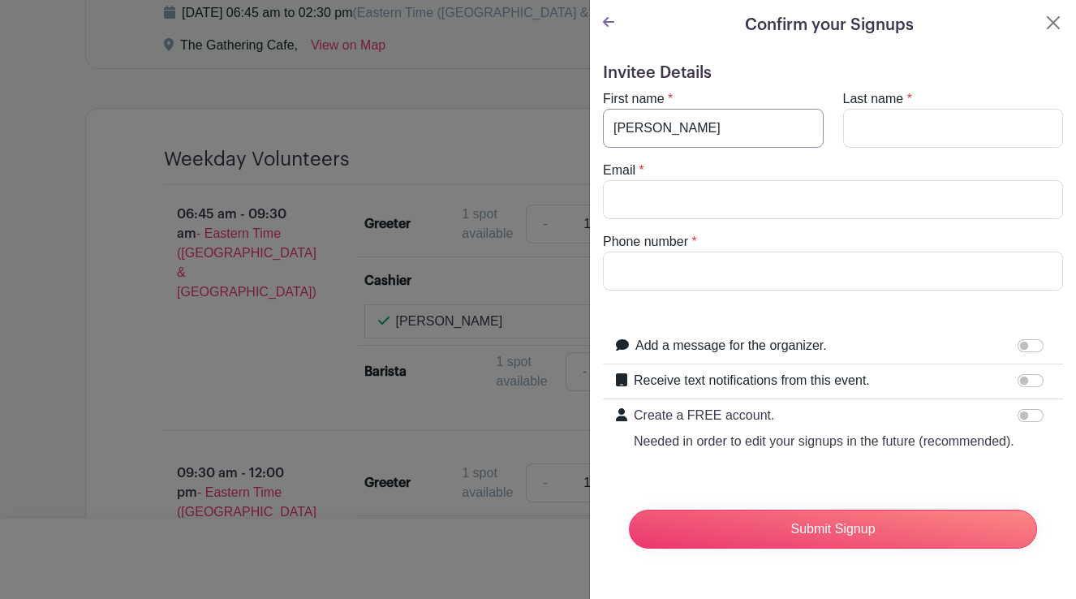
type input "[PERSON_NAME]"
click at [903, 129] on input "Willisd" at bounding box center [953, 128] width 221 height 39
type input "[PERSON_NAME]"
click at [789, 198] on input "Email" at bounding box center [833, 199] width 460 height 39
type input "[EMAIL_ADDRESS][DOMAIN_NAME]"
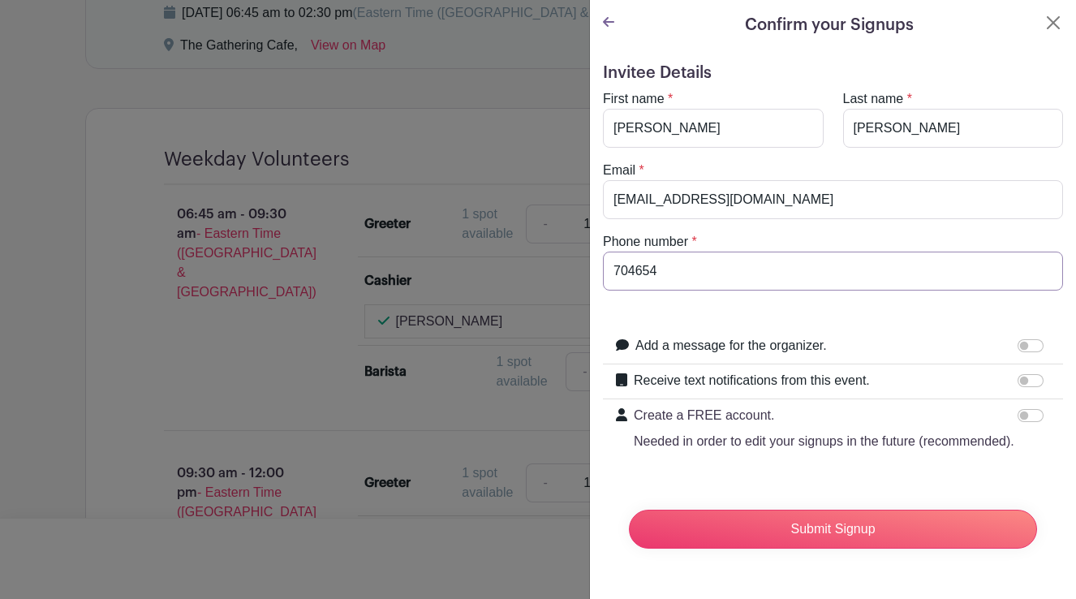
type input "7046541012"
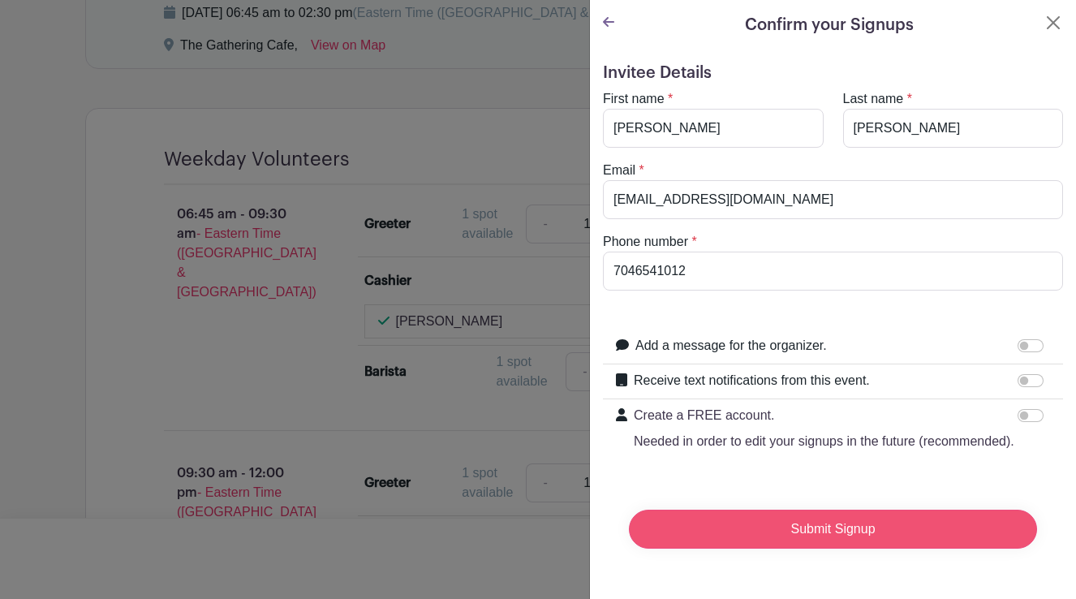
click at [714, 533] on input "Submit Signup" at bounding box center [833, 529] width 408 height 39
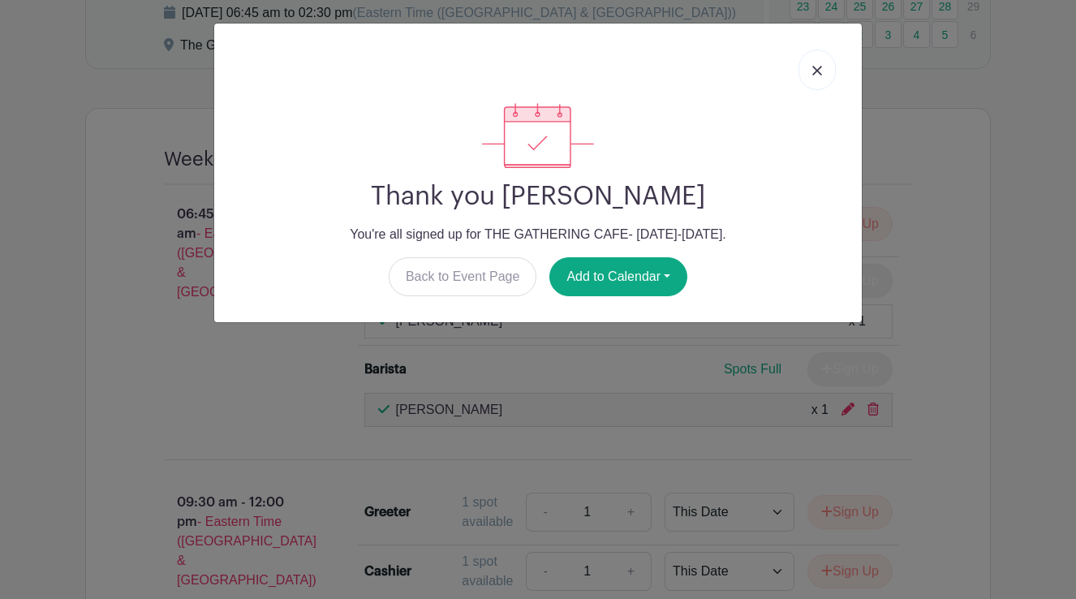
click at [820, 69] on img at bounding box center [818, 71] width 10 height 10
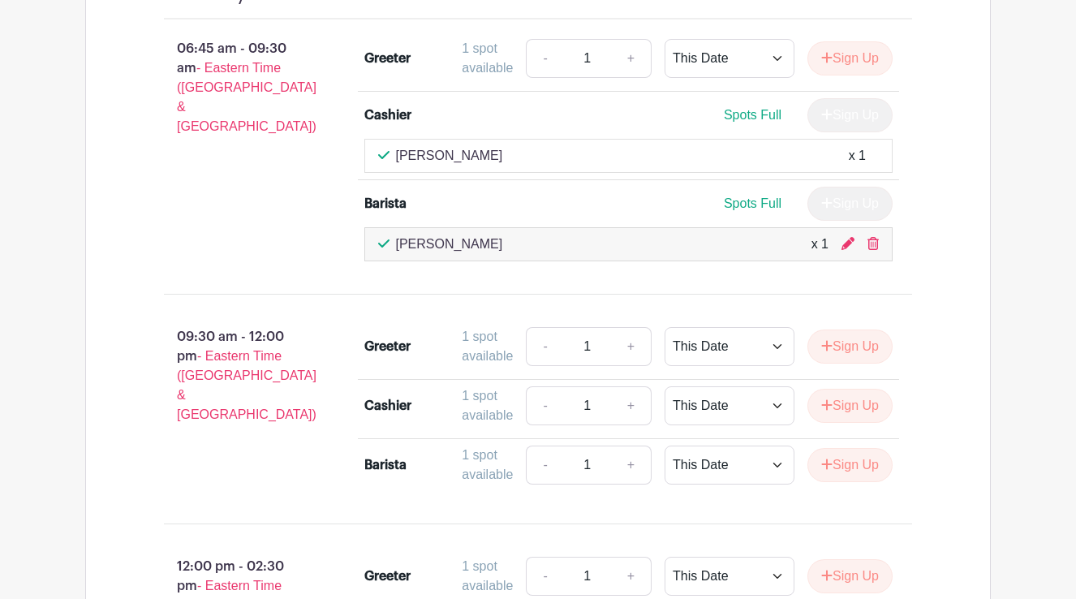
scroll to position [1326, 0]
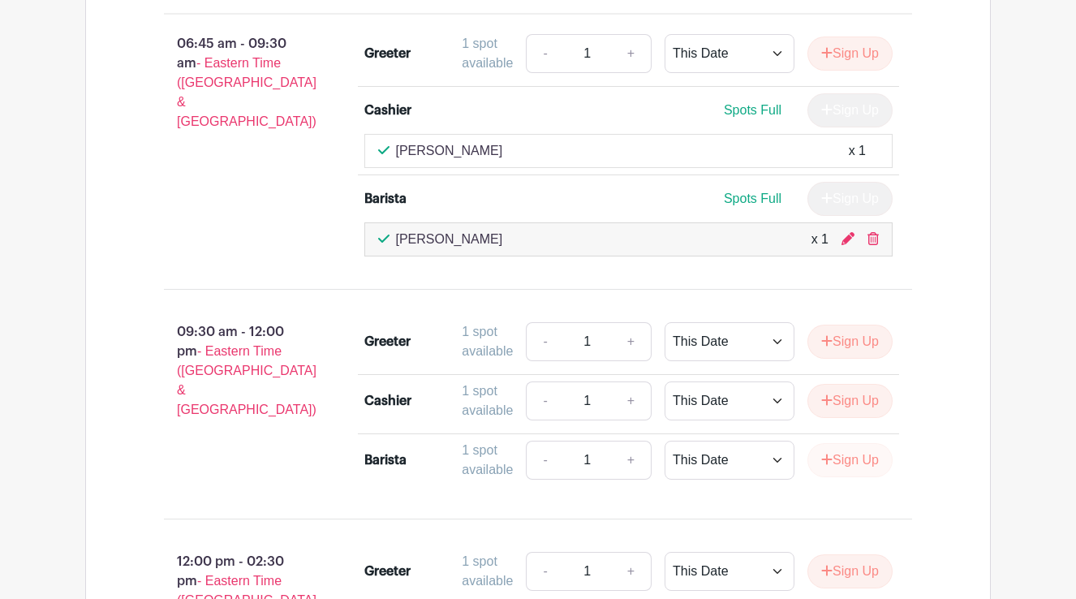
click at [863, 476] on button "Sign Up" at bounding box center [850, 460] width 85 height 34
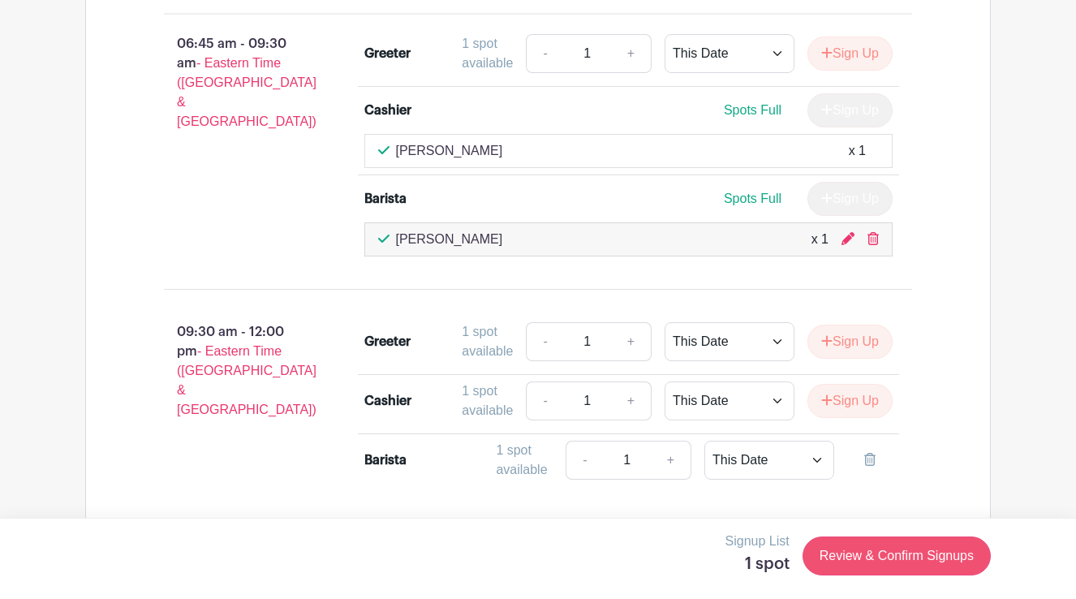
click at [861, 554] on link "Review & Confirm Signups" at bounding box center [897, 556] width 188 height 39
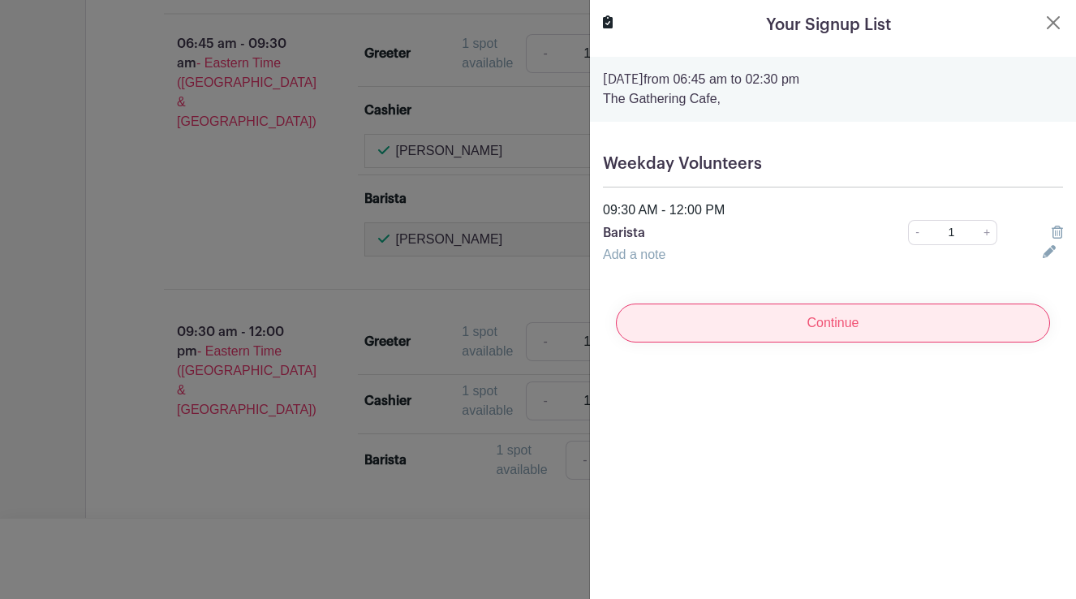
click at [864, 329] on input "Continue" at bounding box center [833, 323] width 434 height 39
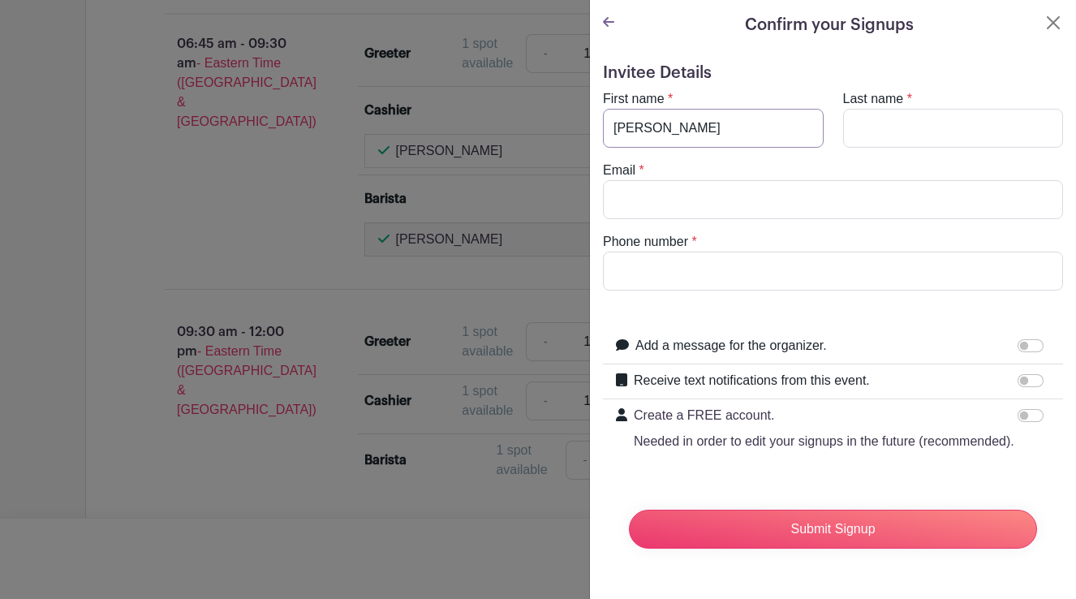
type input "[PERSON_NAME]"
type input "[EMAIL_ADDRESS][DOMAIN_NAME]"
type input "7046541012"
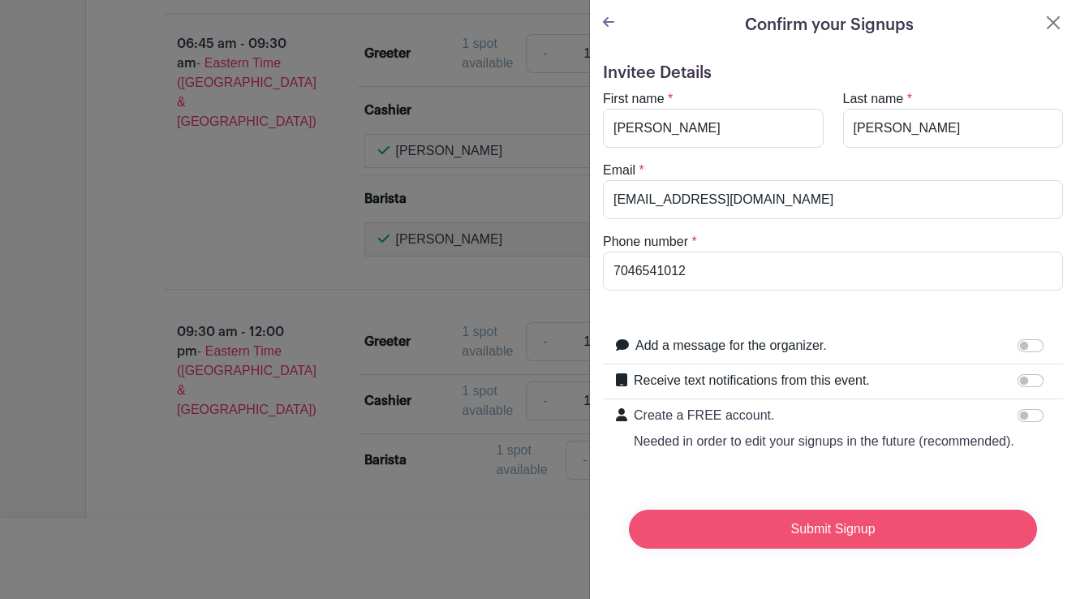
click at [707, 529] on input "Submit Signup" at bounding box center [833, 529] width 408 height 39
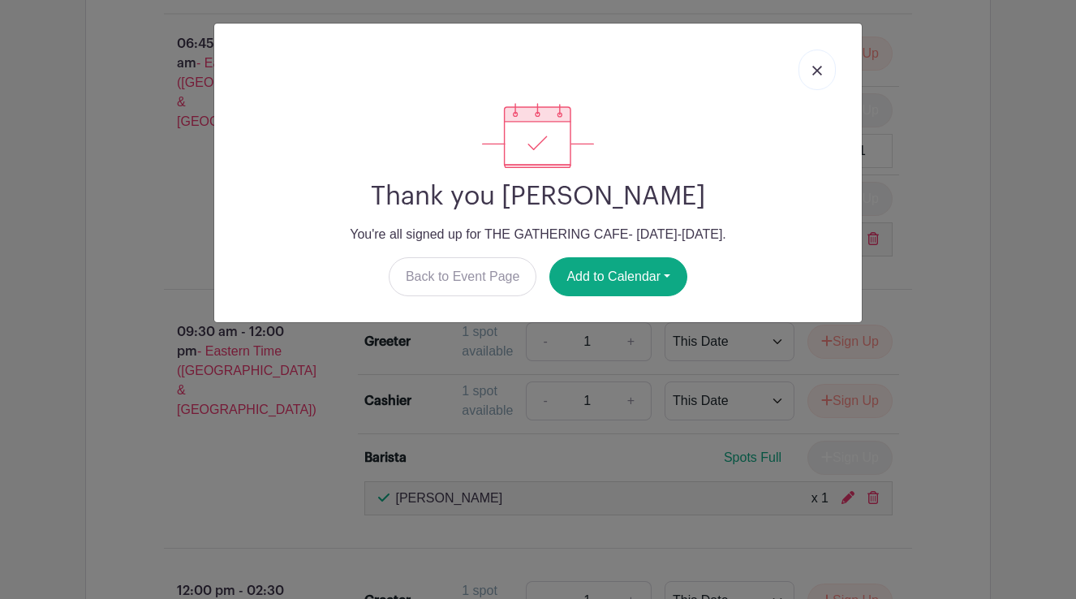
click at [817, 71] on img at bounding box center [818, 71] width 10 height 10
